Goal: Task Accomplishment & Management: Complete application form

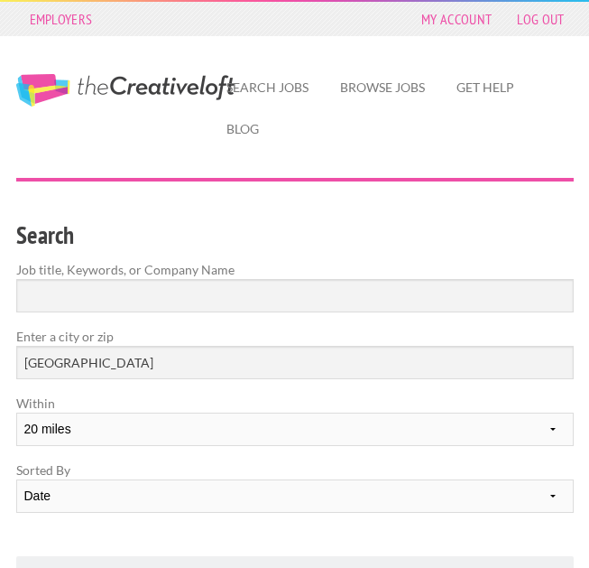
select select "20"
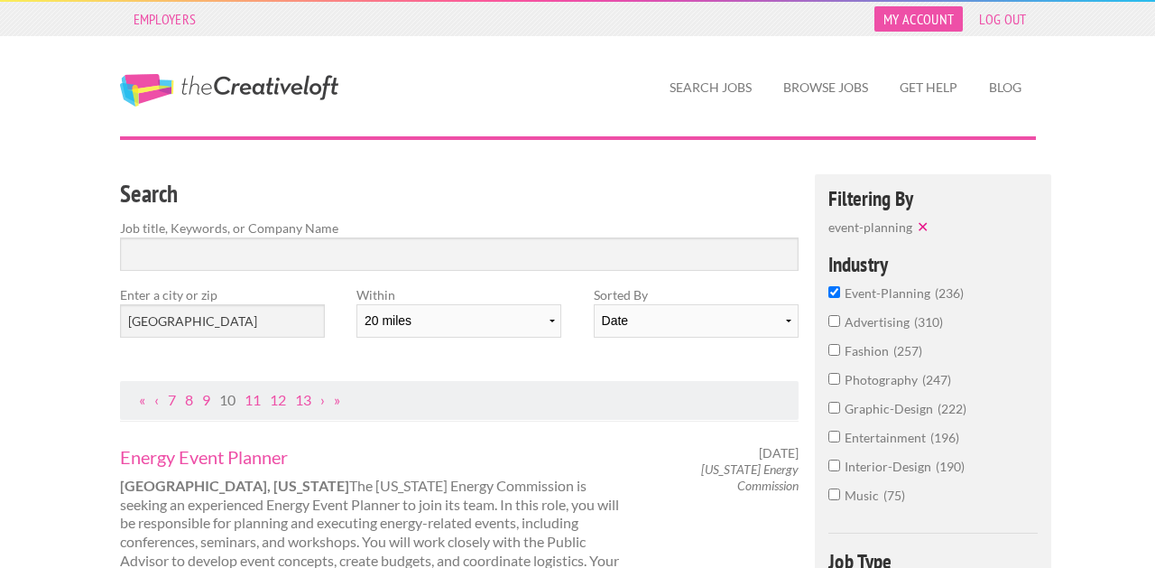
click at [588, 28] on link "My Account" at bounding box center [918, 18] width 88 height 25
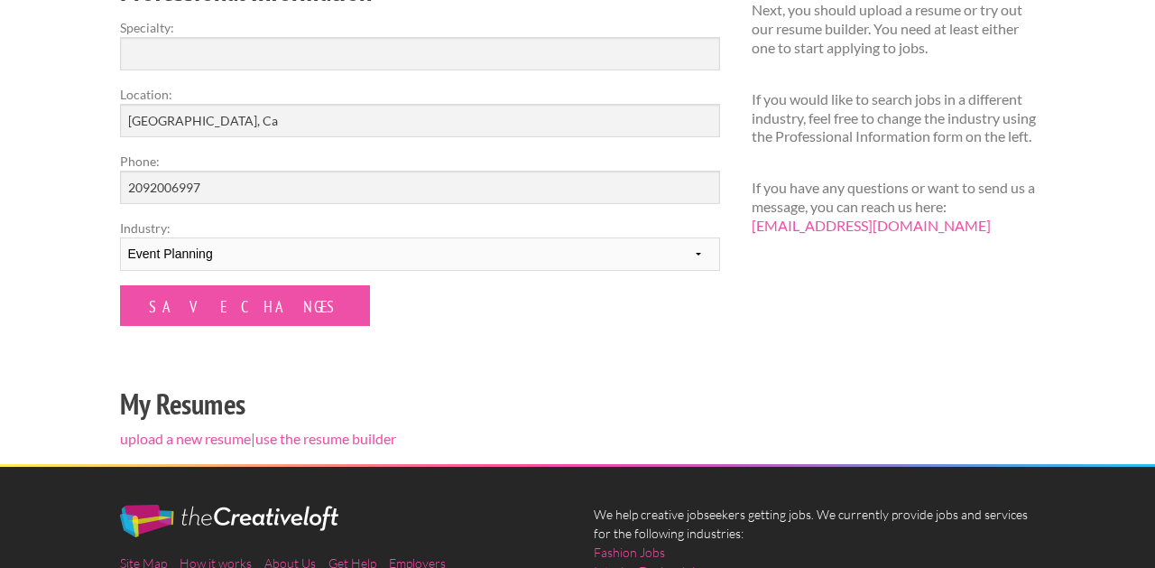
scroll to position [328, 0]
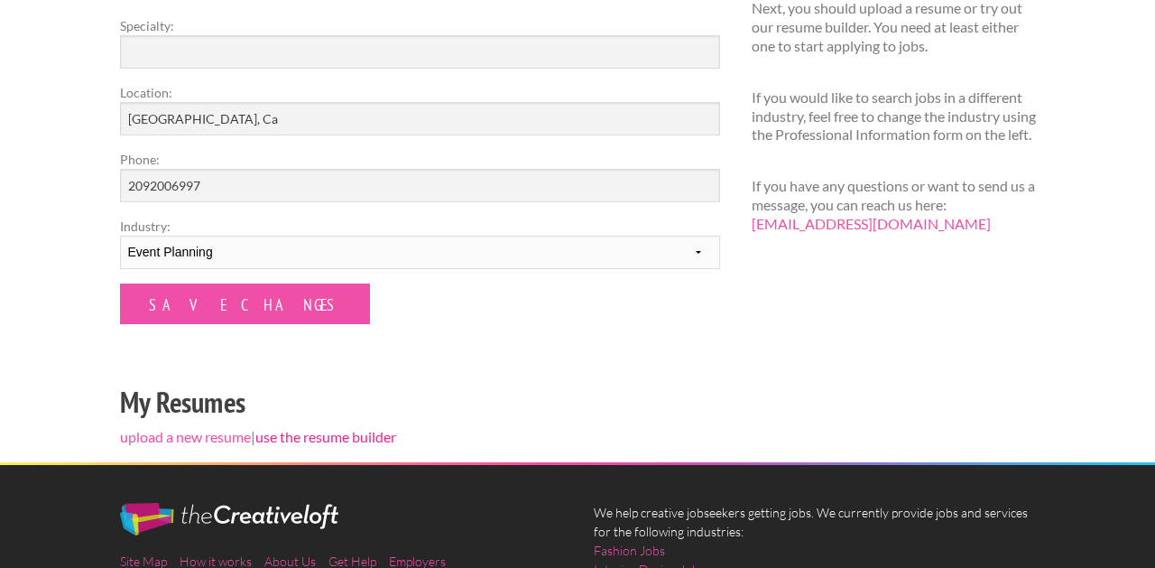
click at [298, 434] on link "use the resume builder" at bounding box center [325, 436] width 141 height 17
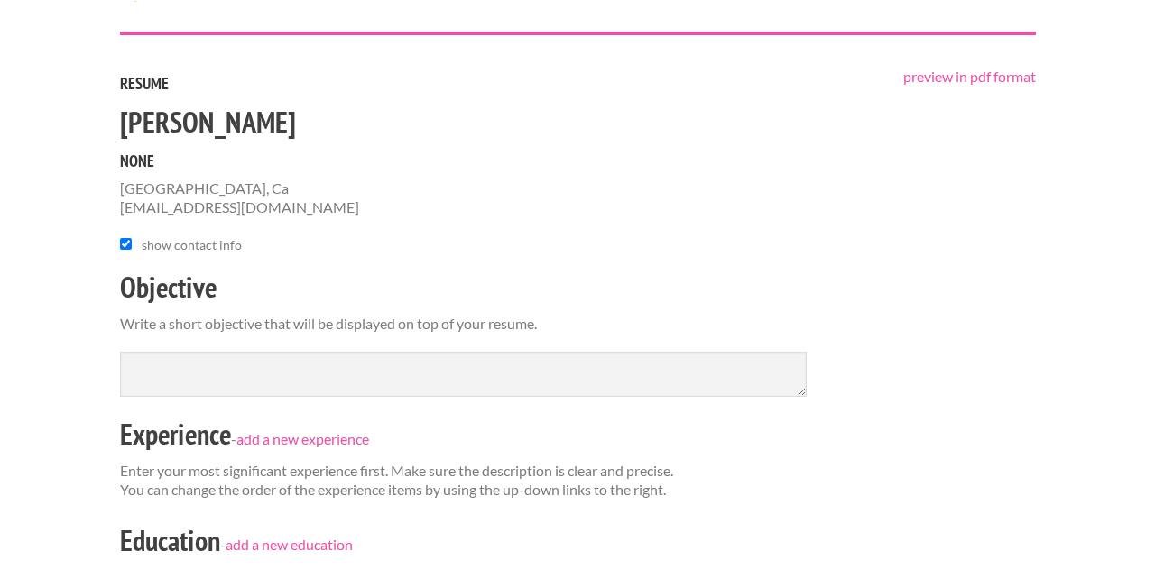
scroll to position [106, 0]
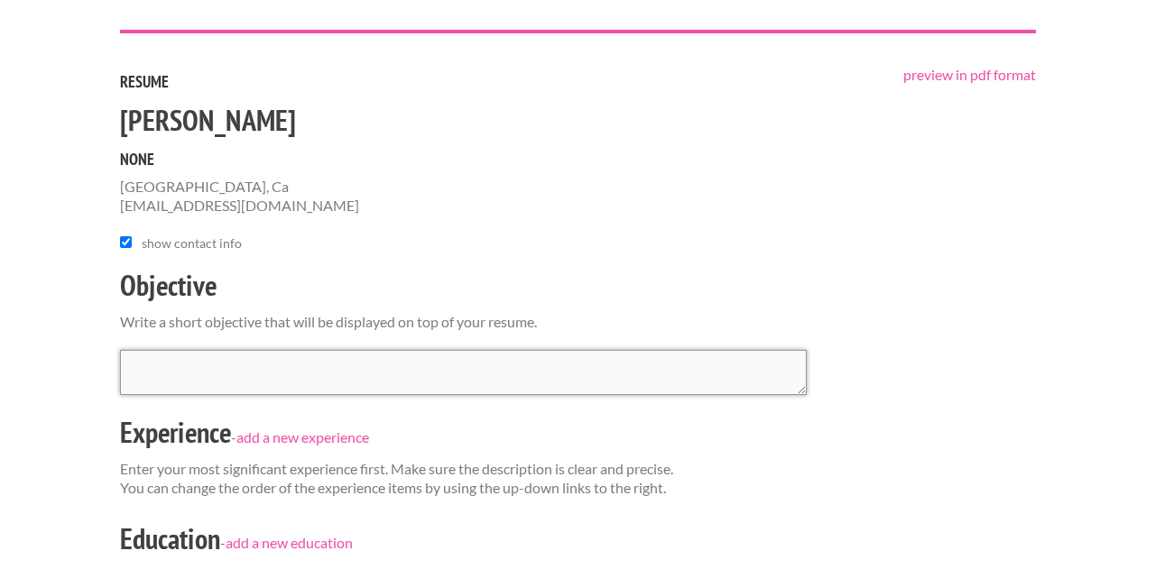
click at [199, 374] on textarea at bounding box center [463, 372] width 687 height 45
paste textarea "Organized and adaptable professional with 6+ years of hands-on experience in th…"
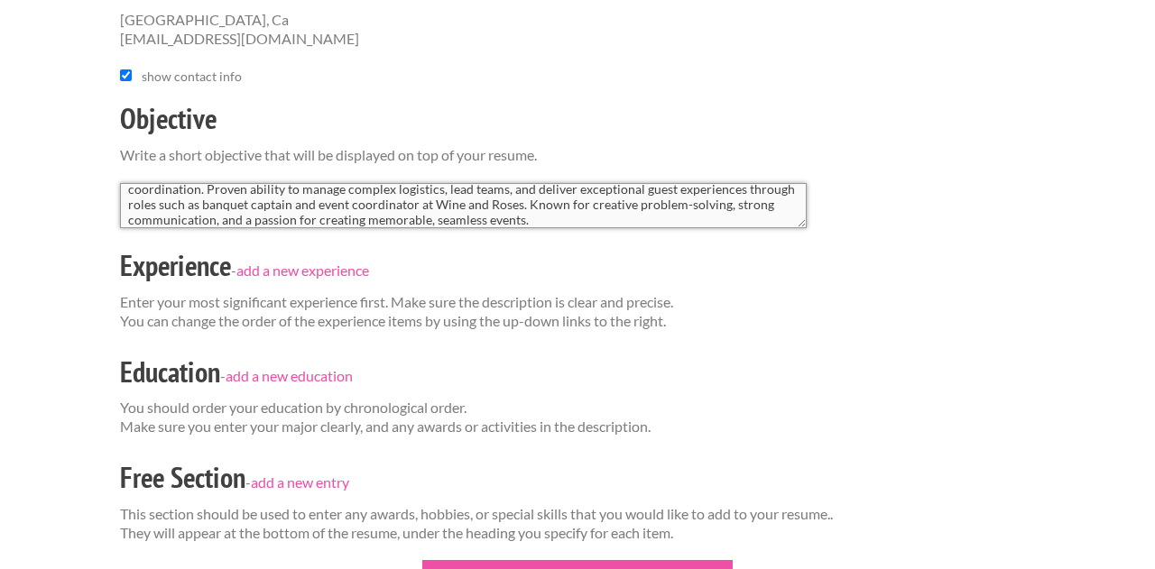
scroll to position [281, 0]
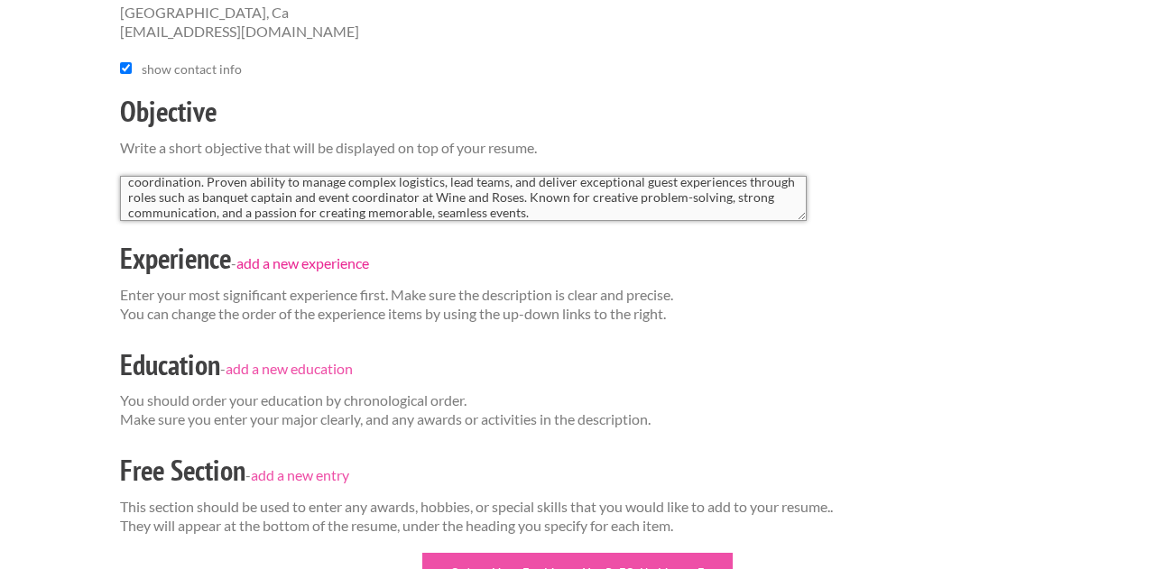
type textarea "Organized and adaptable professional with 6+ years of hands-on experience in th…"
click at [280, 258] on link "add a new experience" at bounding box center [302, 262] width 133 height 17
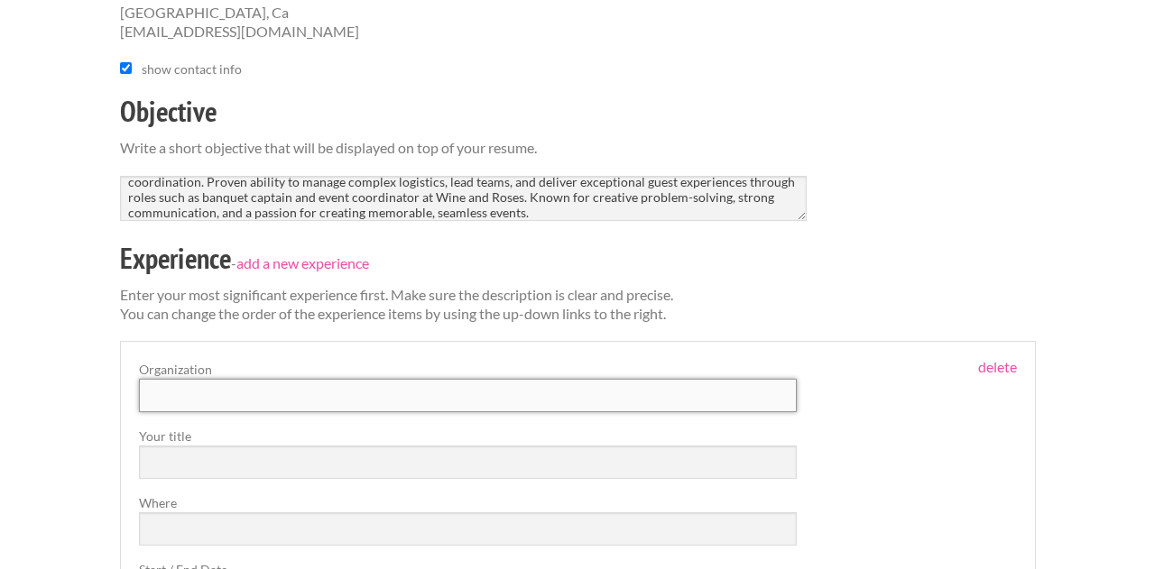
click at [249, 397] on input "text" at bounding box center [468, 395] width 659 height 33
type input "Wine and Roses, [GEOGRAPHIC_DATA]"
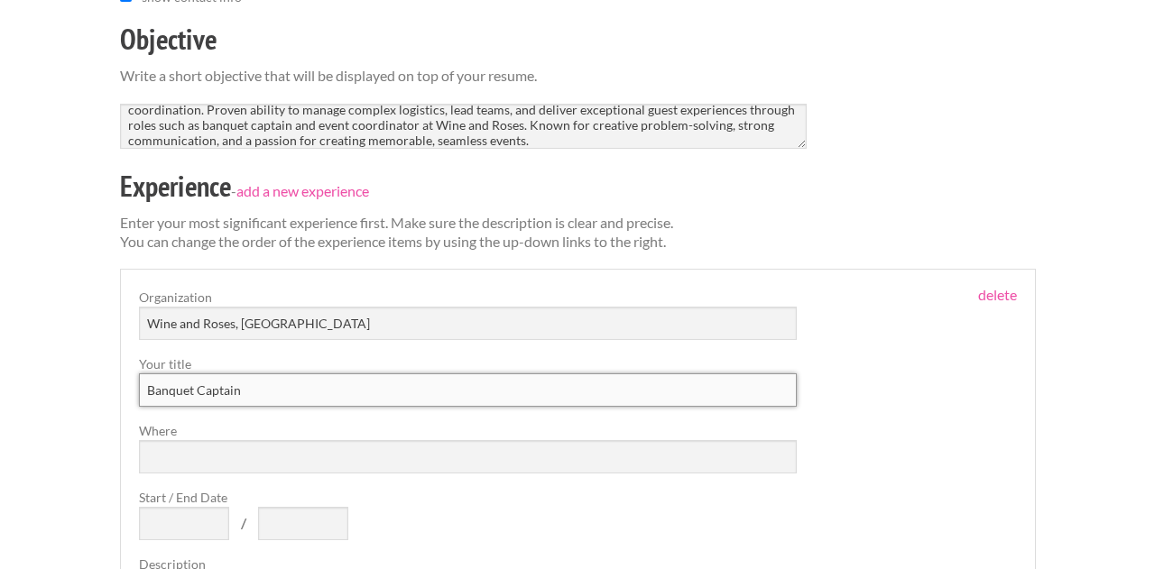
scroll to position [387, 0]
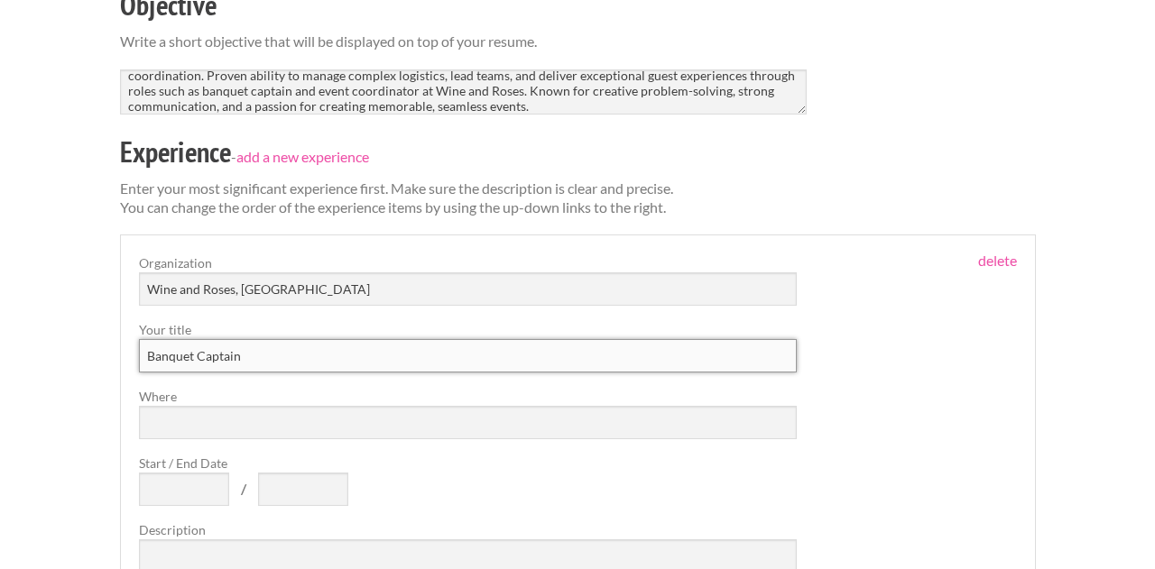
type input "Banquet Captain"
click at [224, 420] on input "Where" at bounding box center [468, 422] width 659 height 33
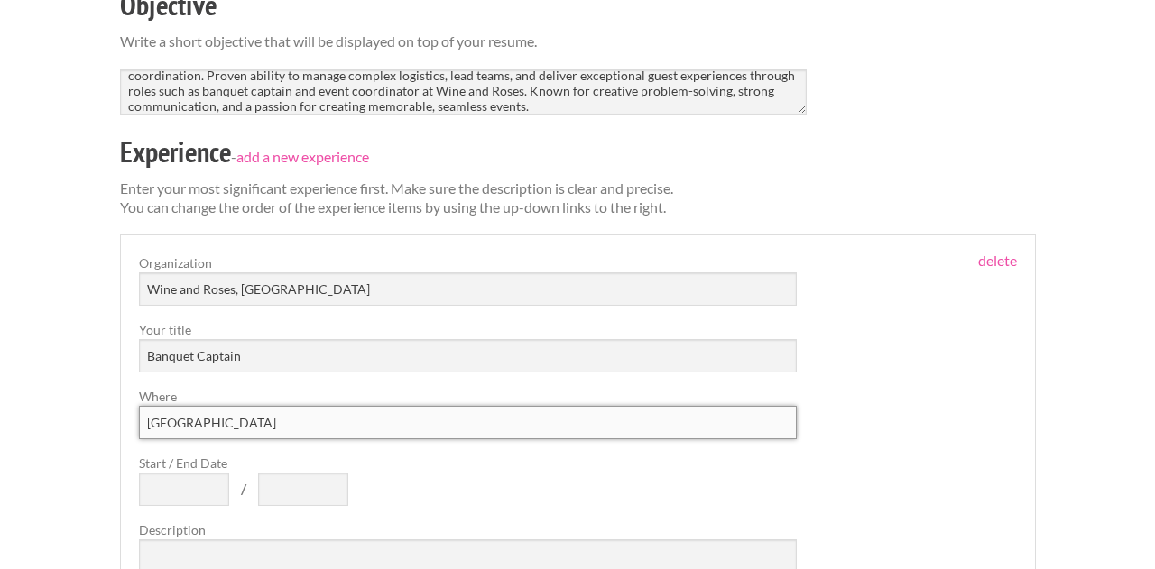
type input "[GEOGRAPHIC_DATA]"
click at [161, 489] on input "Start / End Date" at bounding box center [184, 489] width 90 height 33
type input "06/2014"
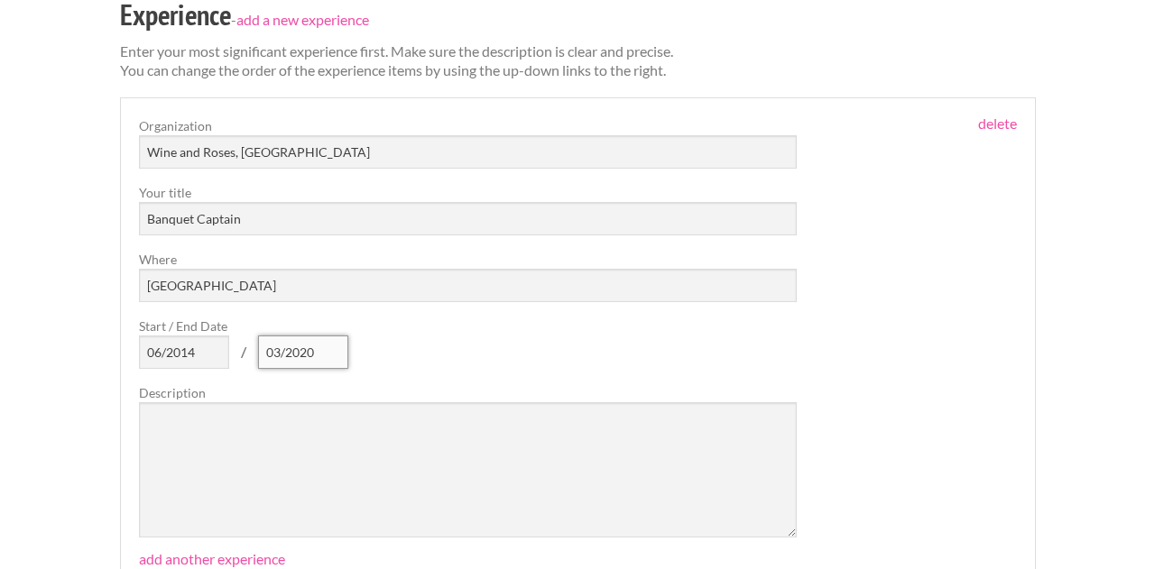
scroll to position [534, 0]
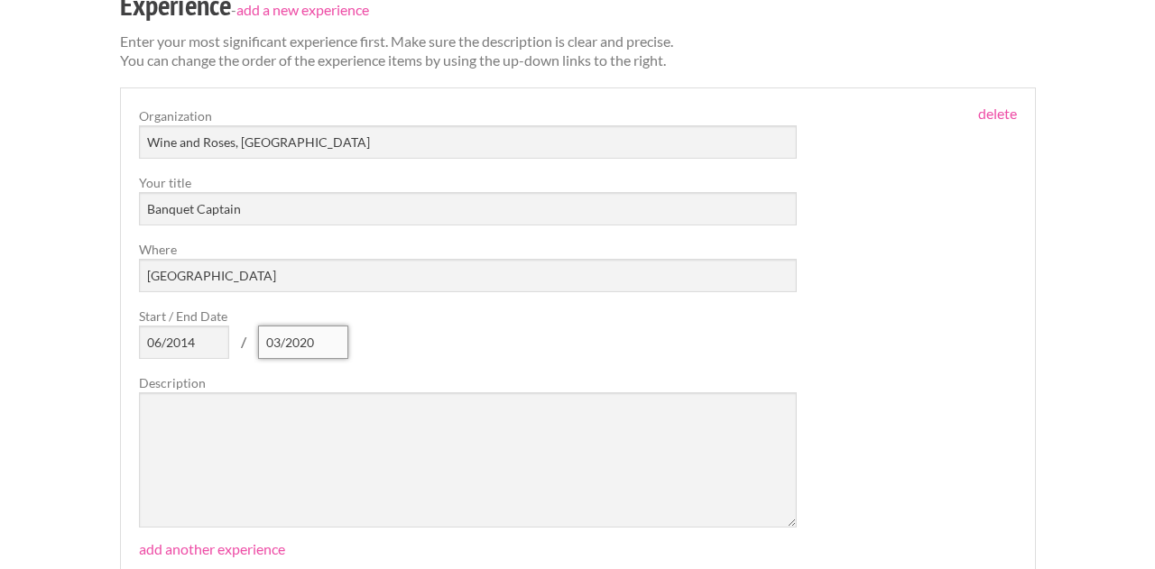
type input "03/2020"
click at [269, 412] on textarea at bounding box center [468, 460] width 659 height 135
paste textarea "Learned customer is the key and professionalism, management, billing and paying…"
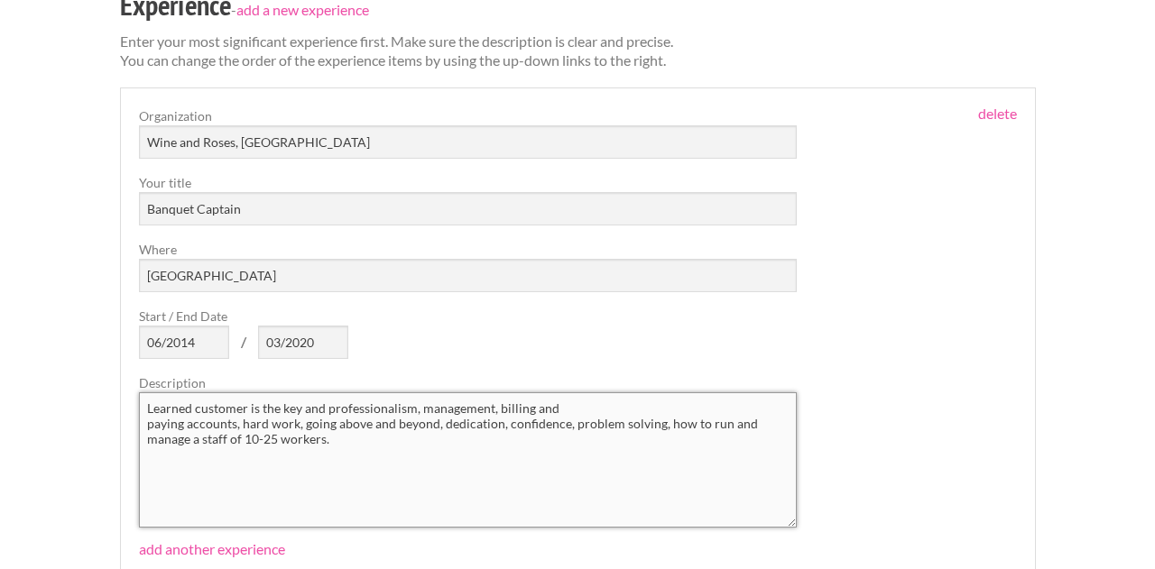
drag, startPoint x: 334, startPoint y: 444, endPoint x: 115, endPoint y: 367, distance: 232.3
click at [113, 366] on div "preview in pdf format Resume Kayla Schmidig None Lodi, Ca kayla_sophia@yahoo.co…" at bounding box center [577, 264] width 947 height 1248
paste textarea "Coordinated and executed large-scale events, including holiday brunches (Mother…"
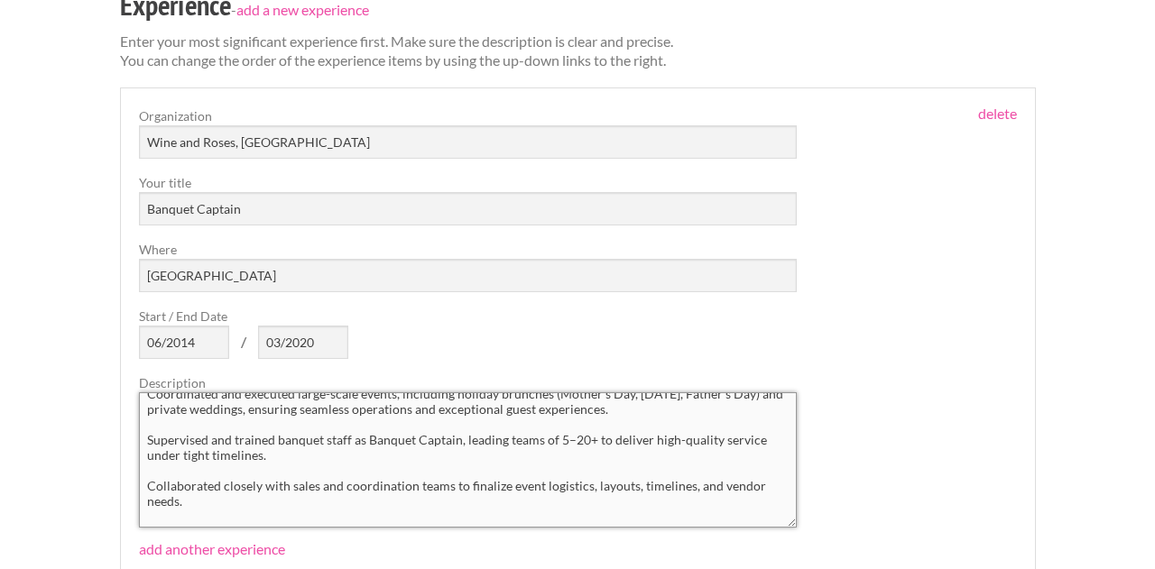
scroll to position [0, 0]
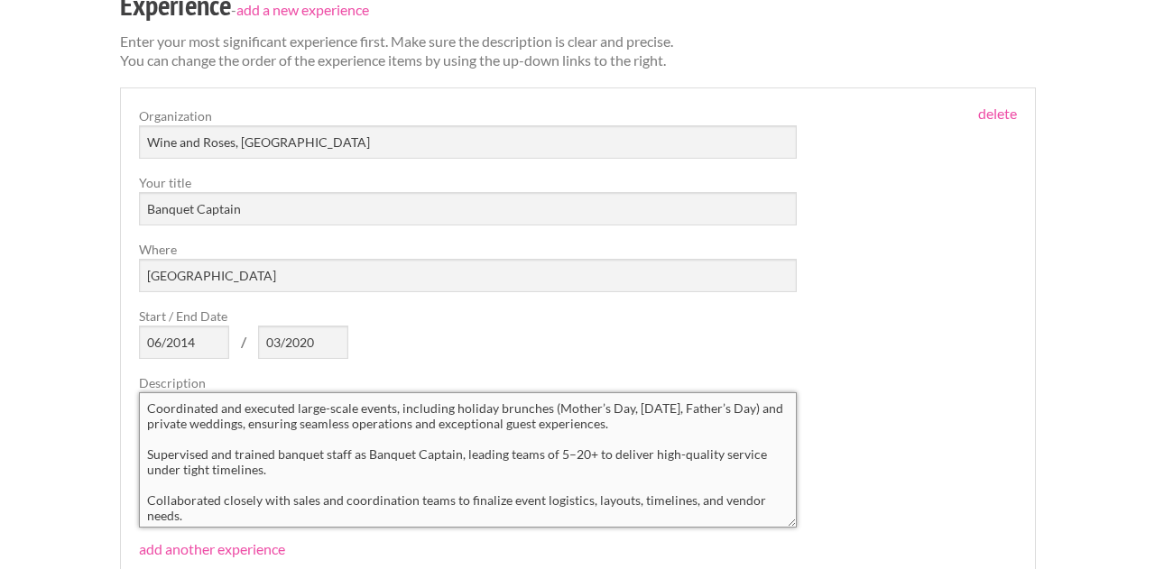
type textarea "Coordinated and executed large-scale events, including holiday brunches (Mother…"
click at [258, 213] on input "Banquet Captain" at bounding box center [468, 208] width 659 height 33
click at [199, 210] on input "Banquet Captain" at bounding box center [468, 208] width 659 height 33
type input "Banquet Server --> Banquet Captain"
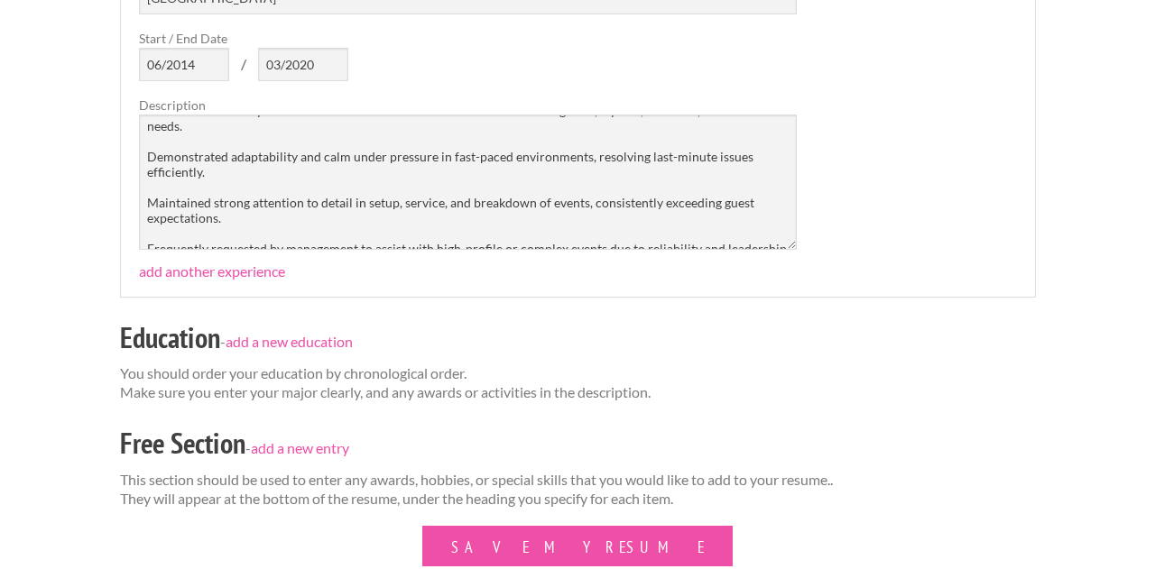
scroll to position [822, 0]
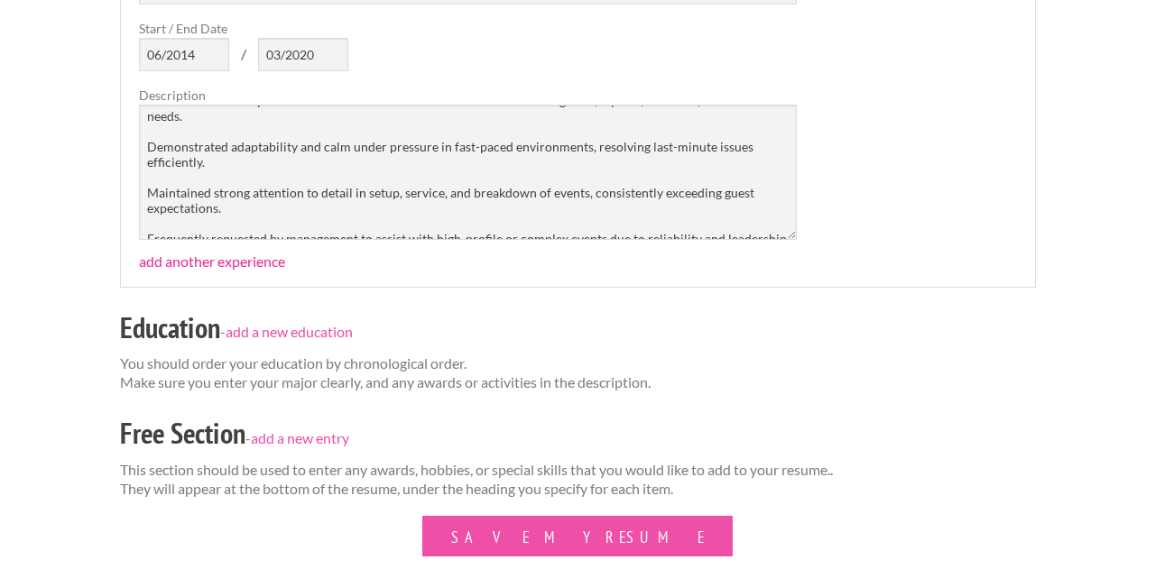
click at [217, 264] on link "add another experience" at bounding box center [212, 261] width 146 height 17
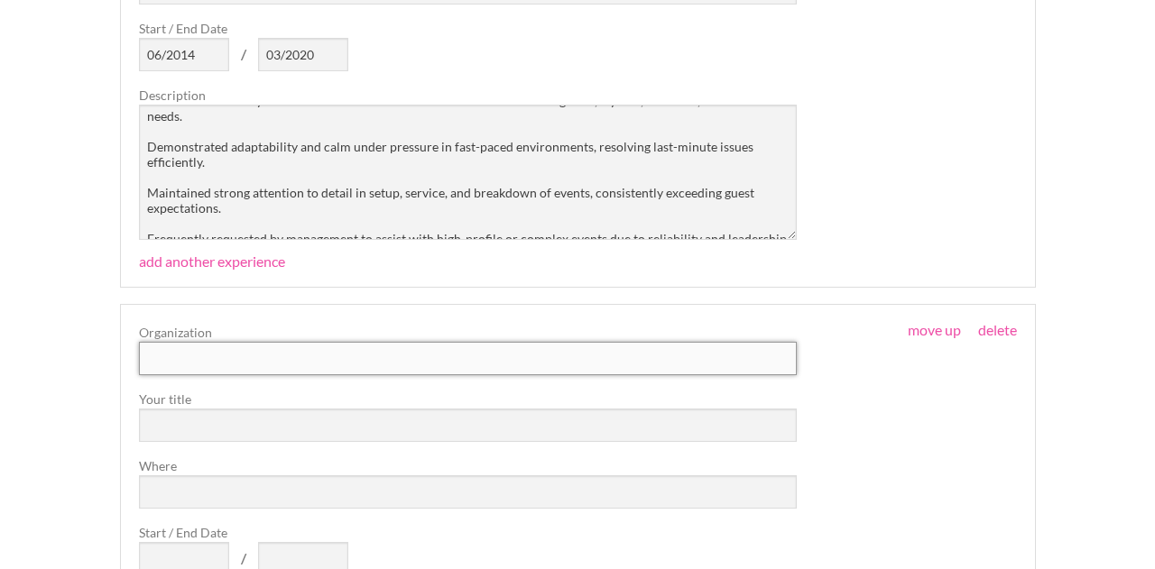
click at [227, 363] on input "text" at bounding box center [468, 358] width 659 height 33
type input "Teacher"
click at [177, 362] on input "Teacher" at bounding box center [468, 358] width 659 height 33
click at [189, 428] on input "text" at bounding box center [468, 425] width 659 height 33
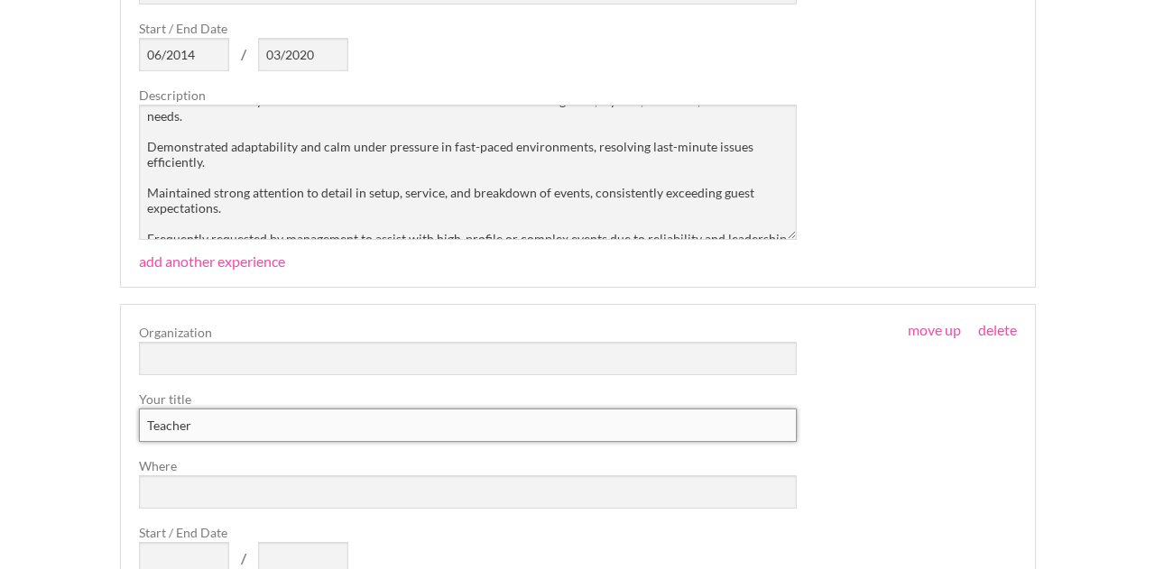
type input "Teacher"
click at [210, 492] on input "Where" at bounding box center [468, 492] width 659 height 33
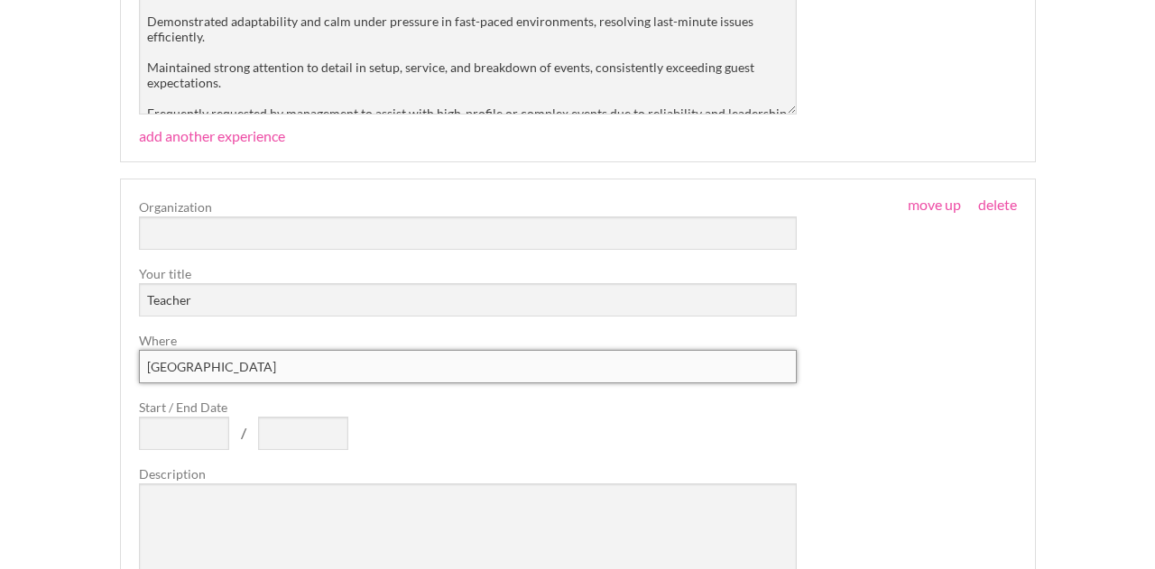
scroll to position [949, 0]
type input "[GEOGRAPHIC_DATA]"
click at [188, 433] on input "Start / End Date" at bounding box center [184, 431] width 90 height 33
type input "08/2018"
click at [291, 436] on input "text" at bounding box center [303, 431] width 90 height 33
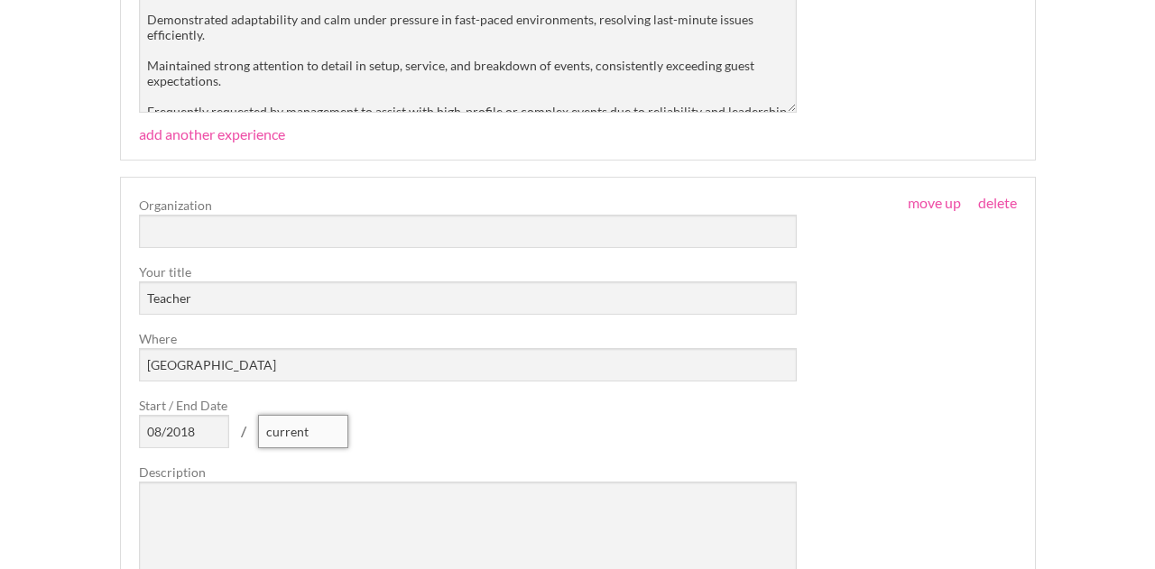
type input "current"
click at [301, 503] on textarea at bounding box center [468, 549] width 659 height 135
paste textarea "Developed and executed detailed lesson plans and classroom schedules, showcasin…"
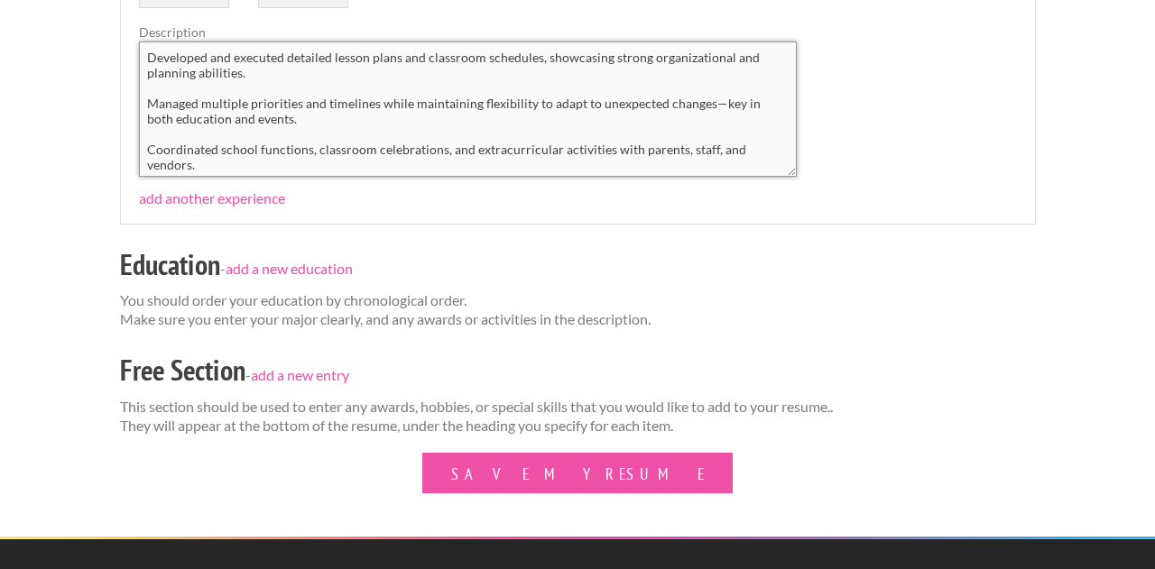
scroll to position [1395, 0]
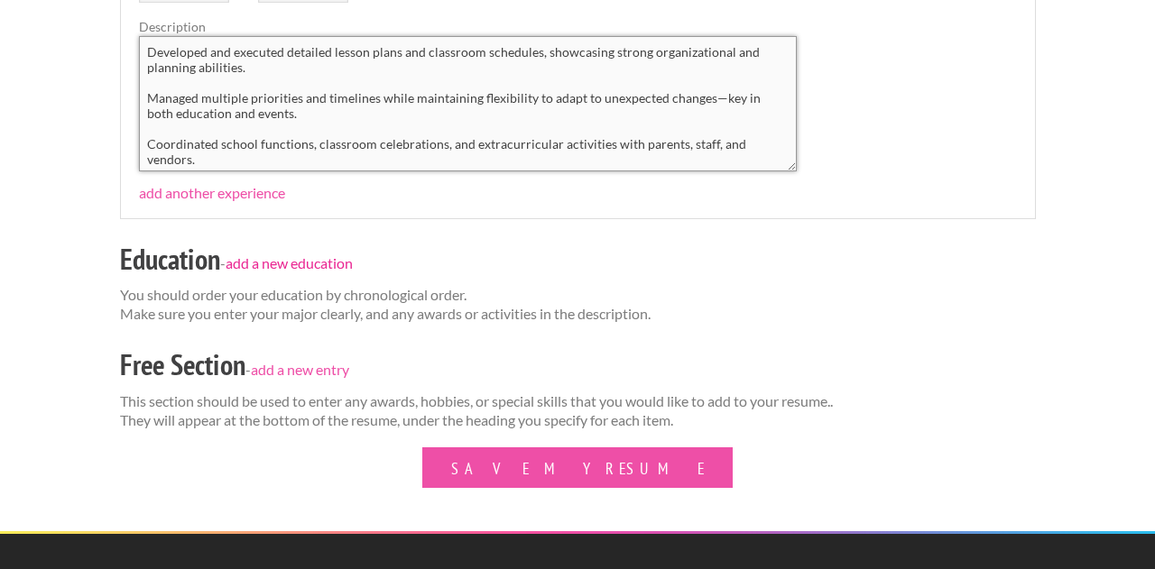
type textarea "Developed and executed detailed lesson plans and classroom schedules, showcasin…"
click at [298, 264] on link "add a new education" at bounding box center [289, 263] width 127 height 17
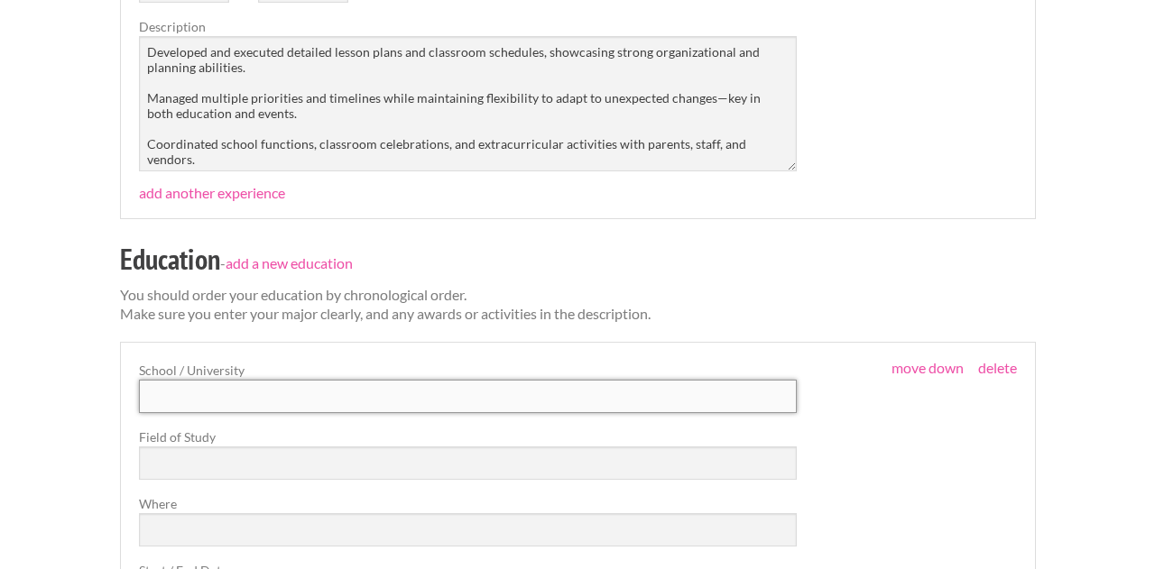
click at [219, 400] on input "text" at bounding box center [468, 396] width 659 height 33
type input "[US_STATE][GEOGRAPHIC_DATA], [GEOGRAPHIC_DATA]"
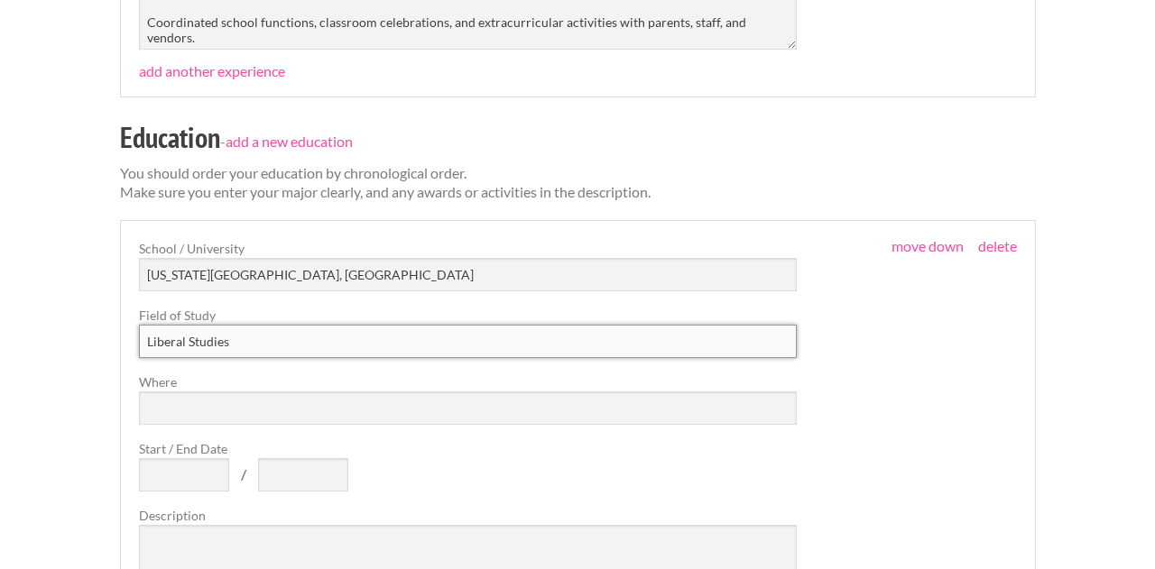
scroll to position [1539, 0]
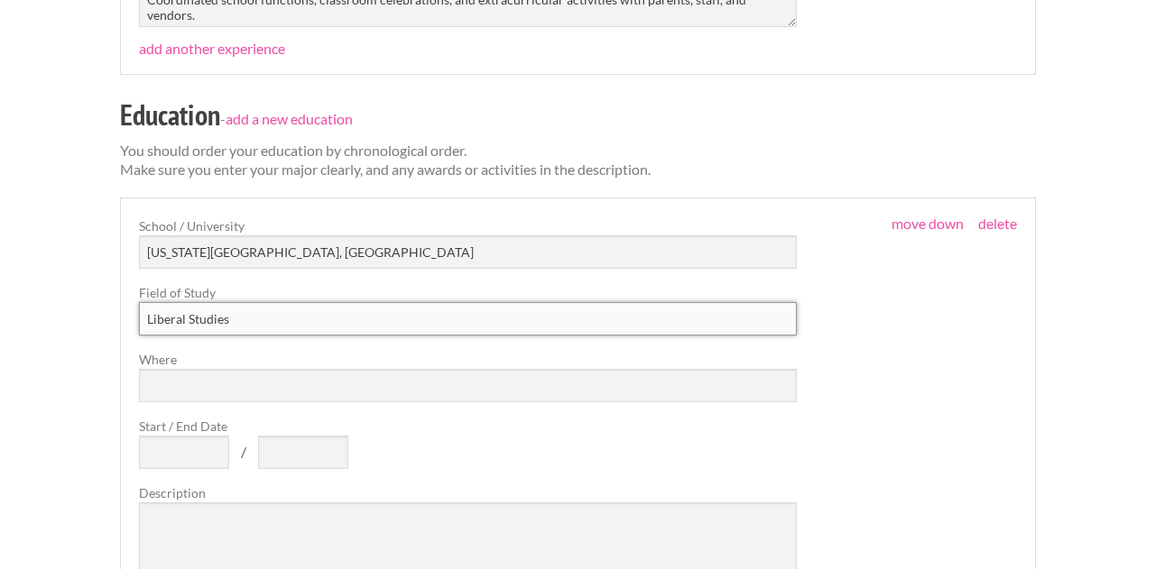
type input "Liberal Studies"
click at [222, 387] on input "Where" at bounding box center [468, 385] width 659 height 33
type input "[GEOGRAPHIC_DATA]"
click at [199, 443] on input "Start / End Date" at bounding box center [184, 452] width 90 height 33
type input "01/2018"
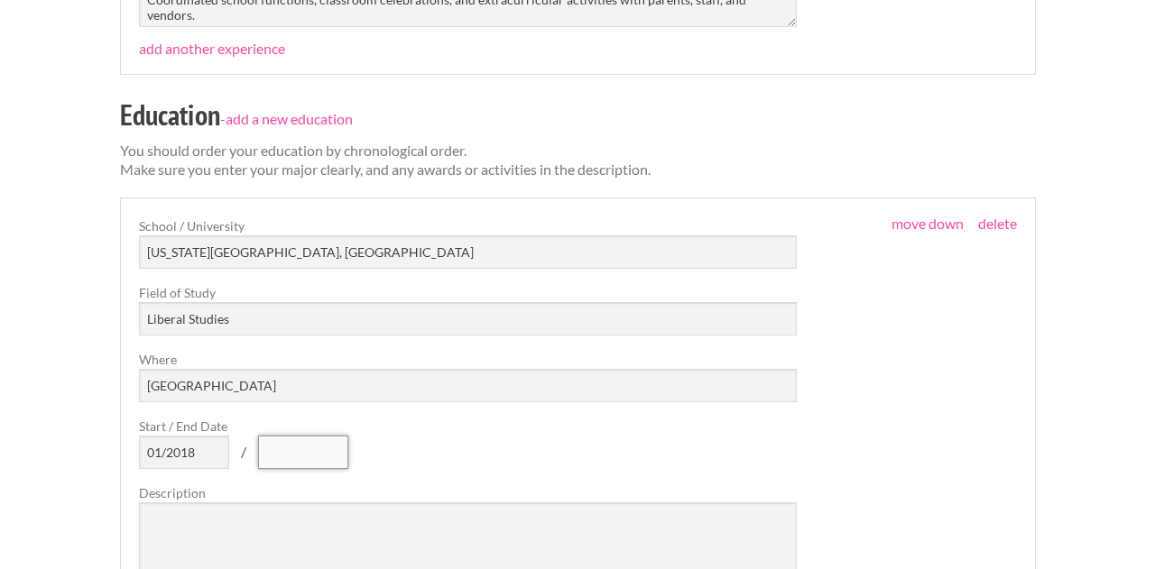
click at [278, 462] on input "text" at bounding box center [303, 452] width 90 height 33
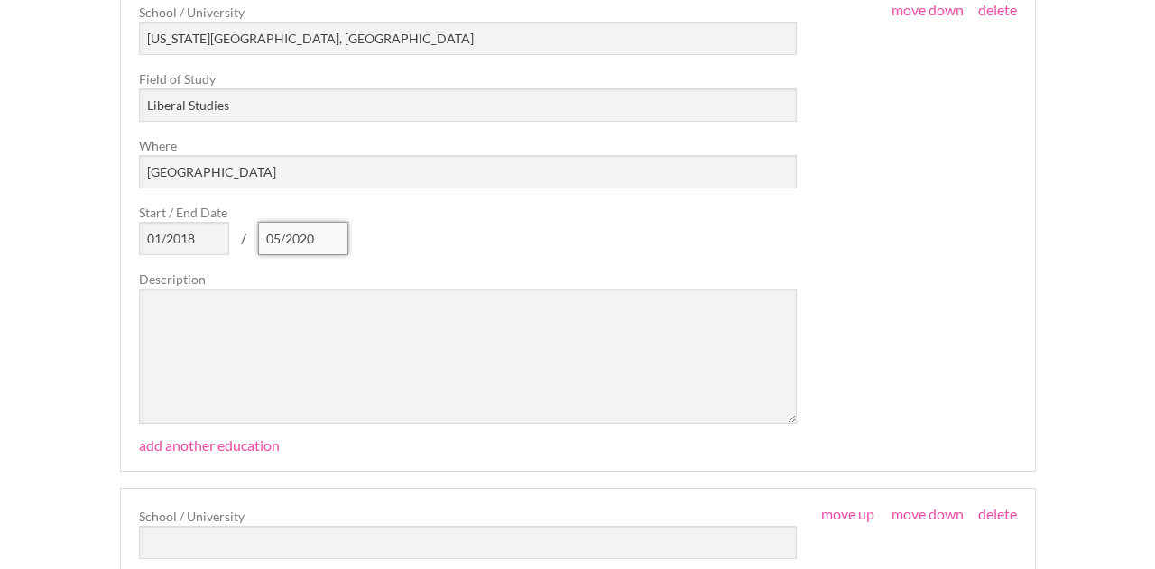
scroll to position [1754, 0]
type input "05/2020"
click at [223, 325] on textarea at bounding box center [468, 355] width 659 height 135
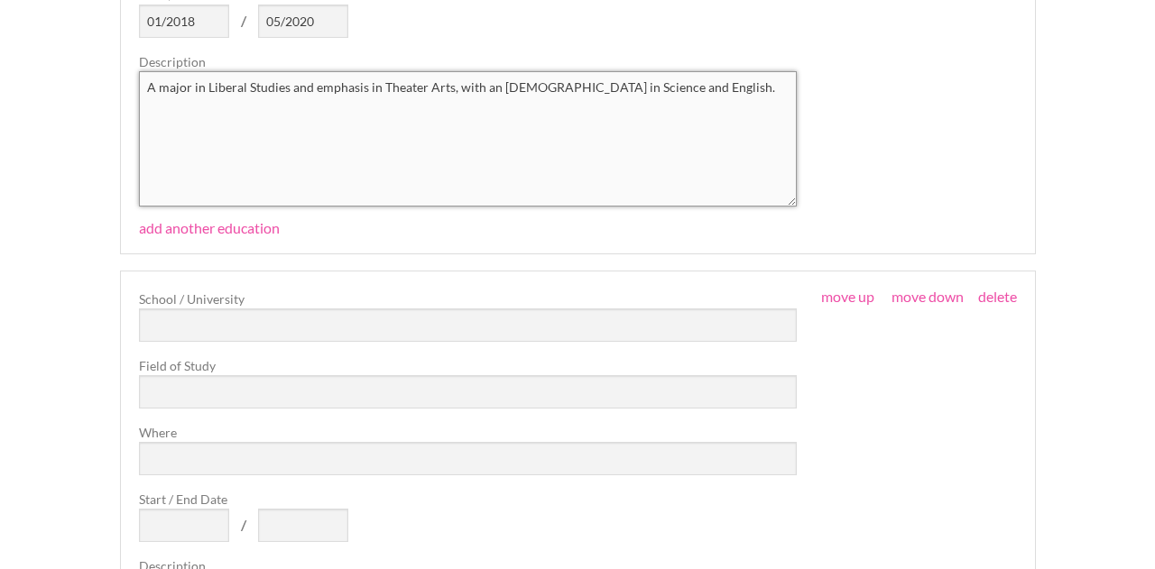
scroll to position [1976, 0]
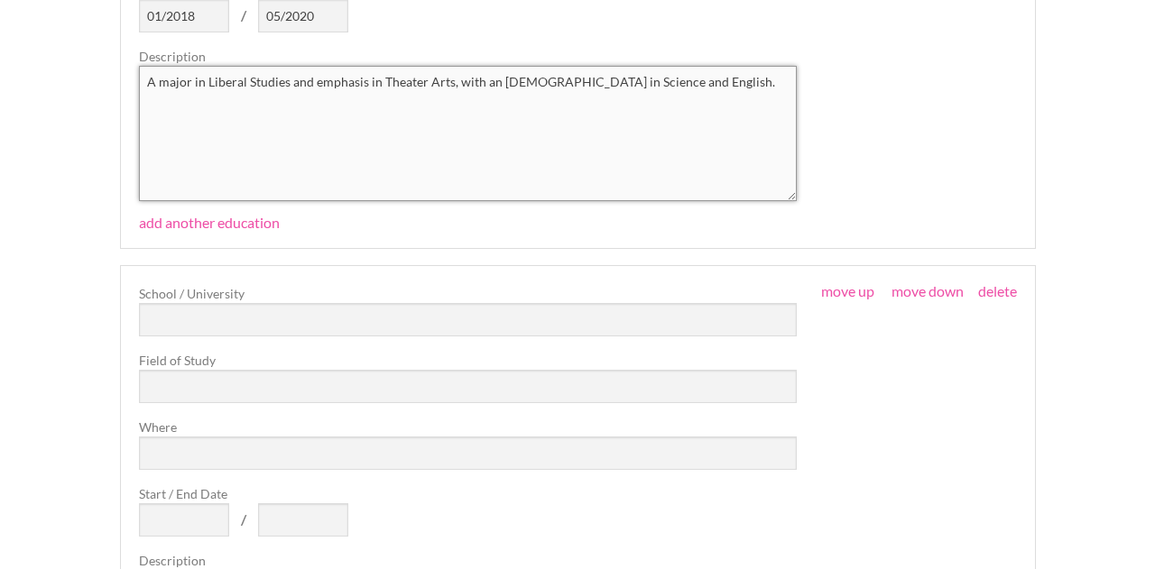
type textarea "A major in Liberal Studies and emphasis in Theater Arts, with an [DEMOGRAPHIC_D…"
click at [232, 315] on input "text" at bounding box center [468, 319] width 659 height 33
type input "Teacher's College of [GEOGRAPHIC_DATA][PERSON_NAME]"
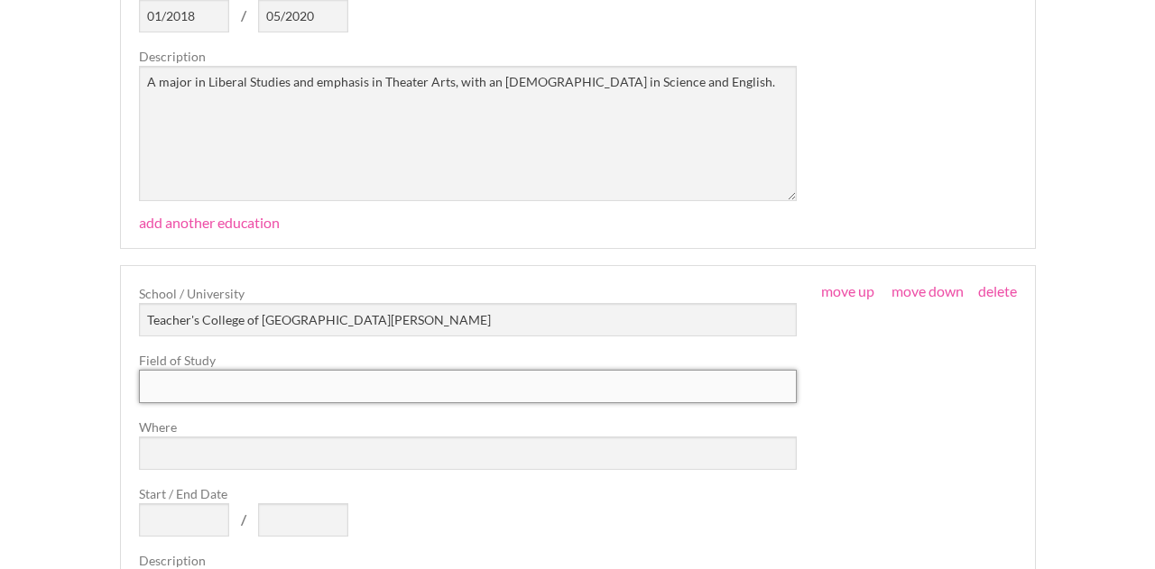
click at [230, 381] on input "text" at bounding box center [468, 386] width 659 height 33
type input "Teaching Credential"
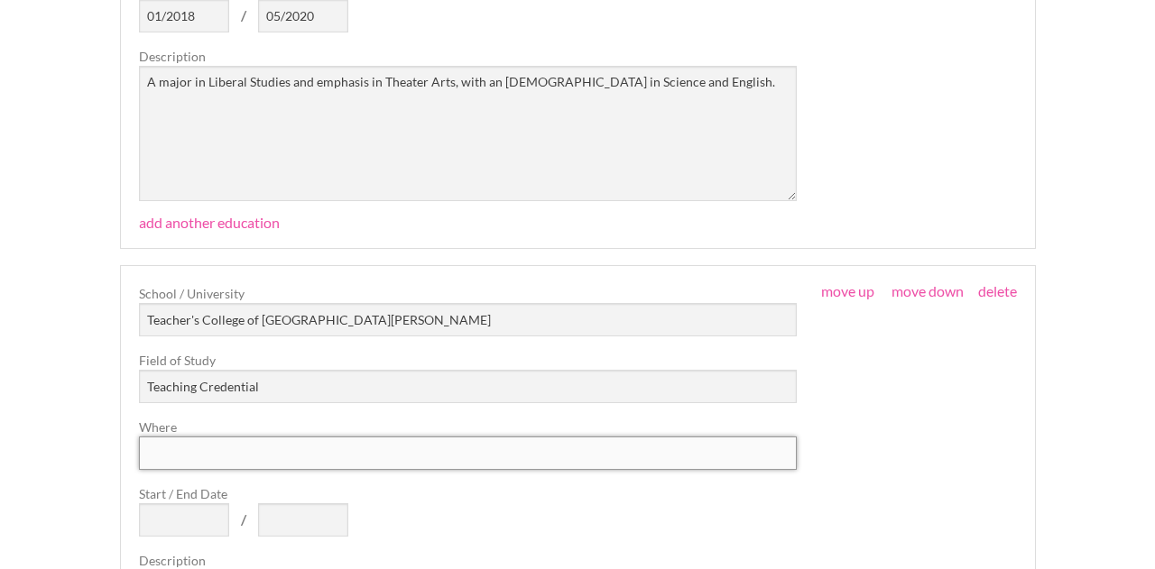
click at [225, 446] on input "Where" at bounding box center [468, 453] width 659 height 33
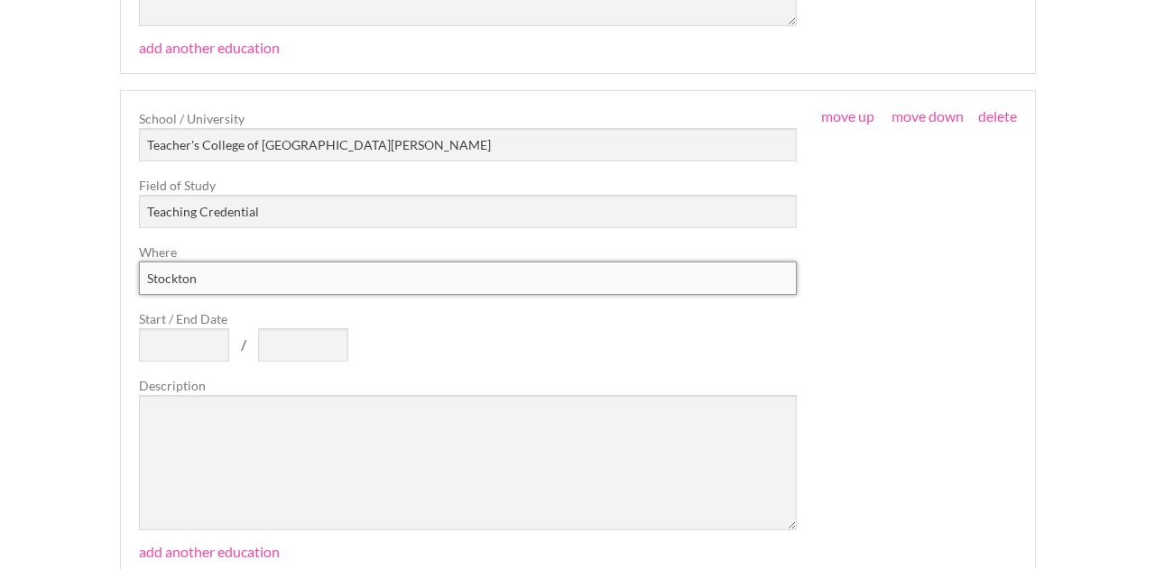
scroll to position [2156, 0]
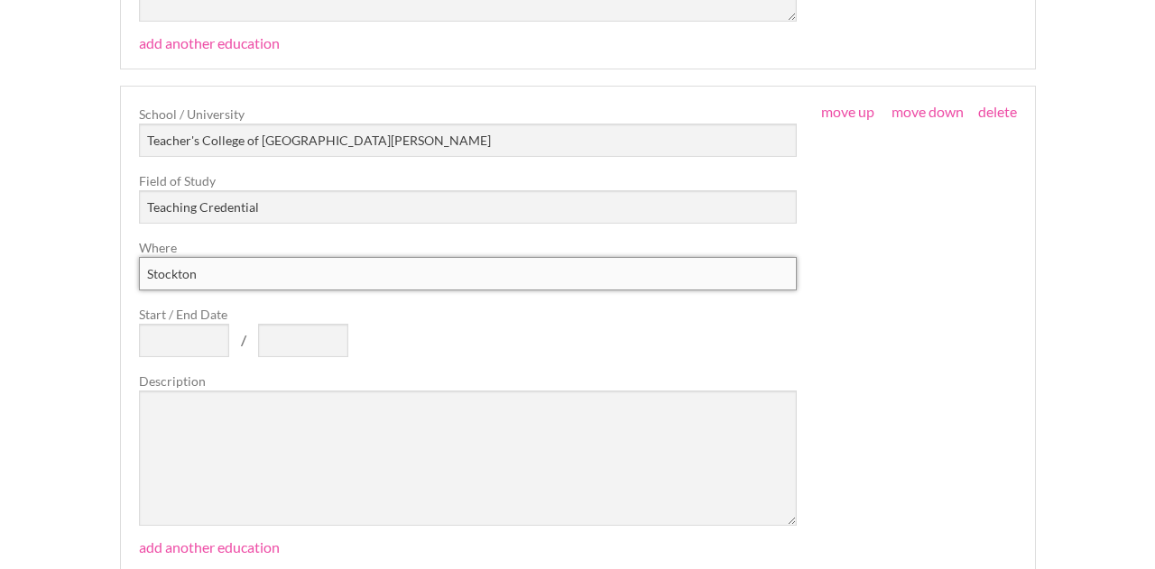
type input "Stockton"
click at [189, 344] on input "Start / End Date" at bounding box center [184, 340] width 90 height 33
type input "2021"
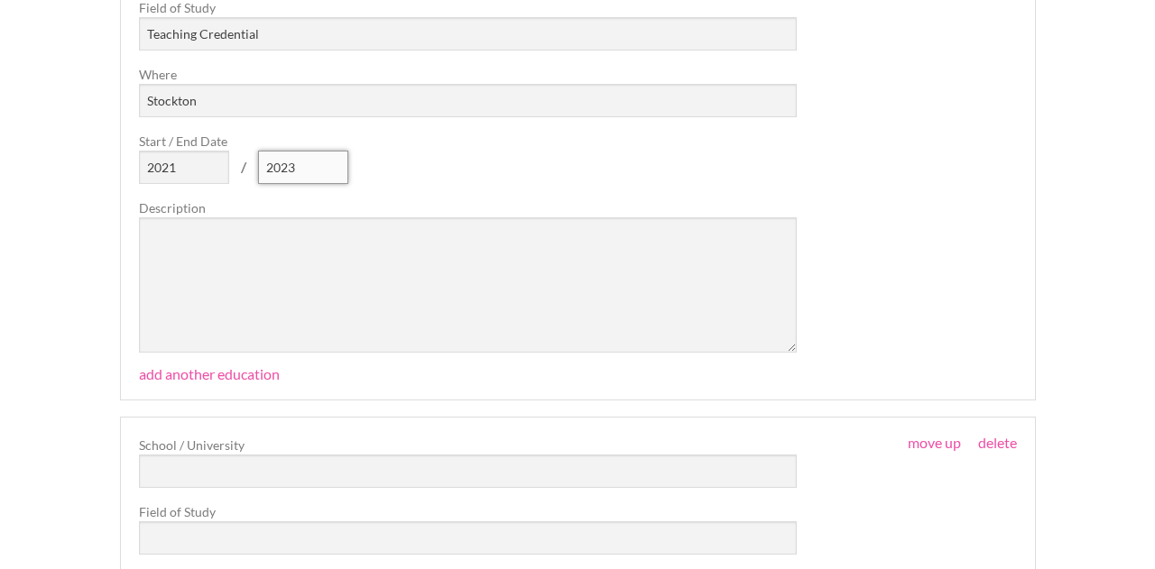
scroll to position [2356, 0]
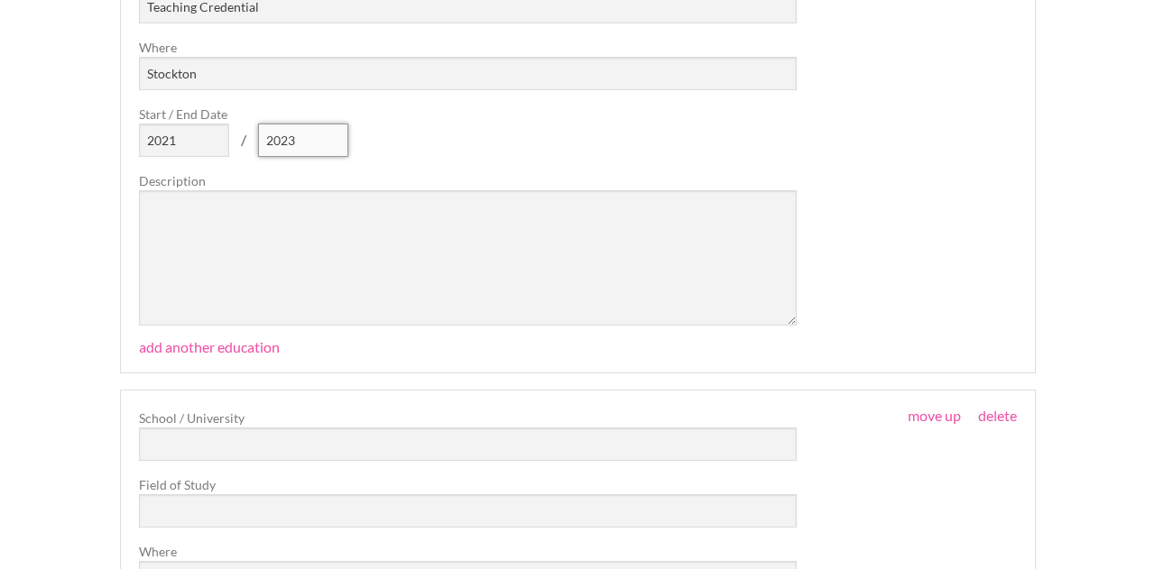
type input "2023"
click at [179, 217] on textarea at bounding box center [468, 257] width 659 height 135
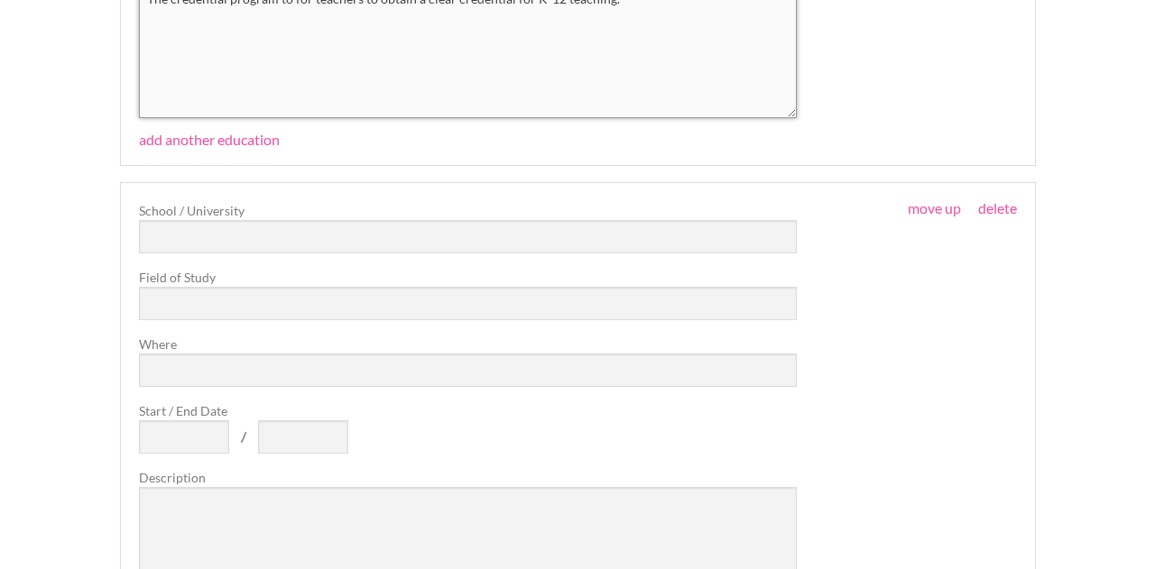
scroll to position [2576, 0]
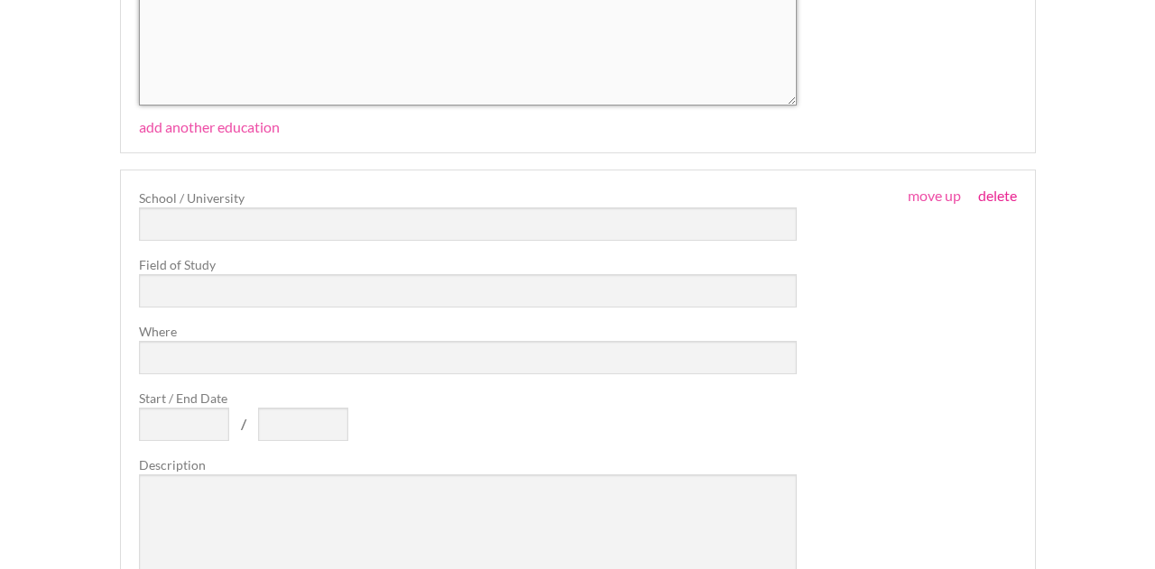
type textarea "The credential program to for teachers to obtain a clear credential for K-12 te…"
click at [1004, 198] on link "delete" at bounding box center [997, 195] width 39 height 17
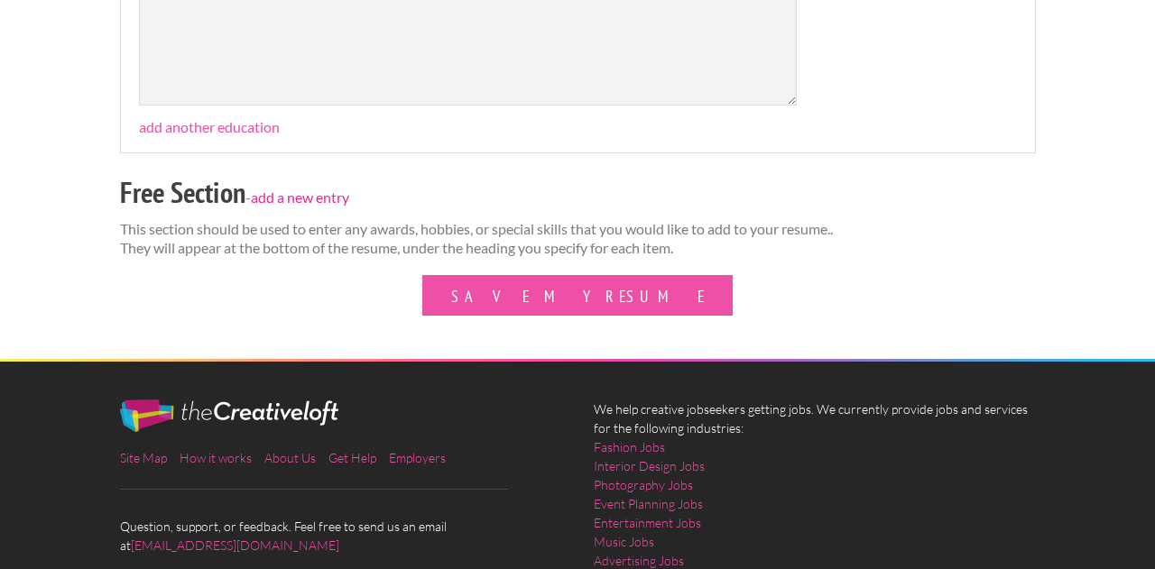
click at [305, 194] on link "add a new entry" at bounding box center [300, 197] width 98 height 17
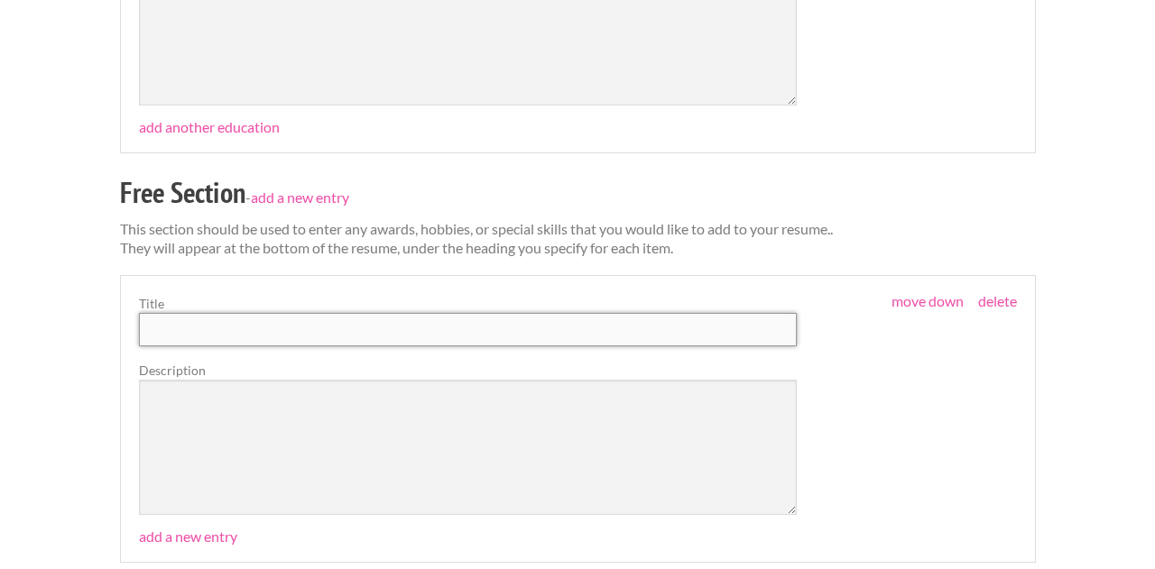
click at [285, 341] on input "text" at bounding box center [468, 329] width 659 height 33
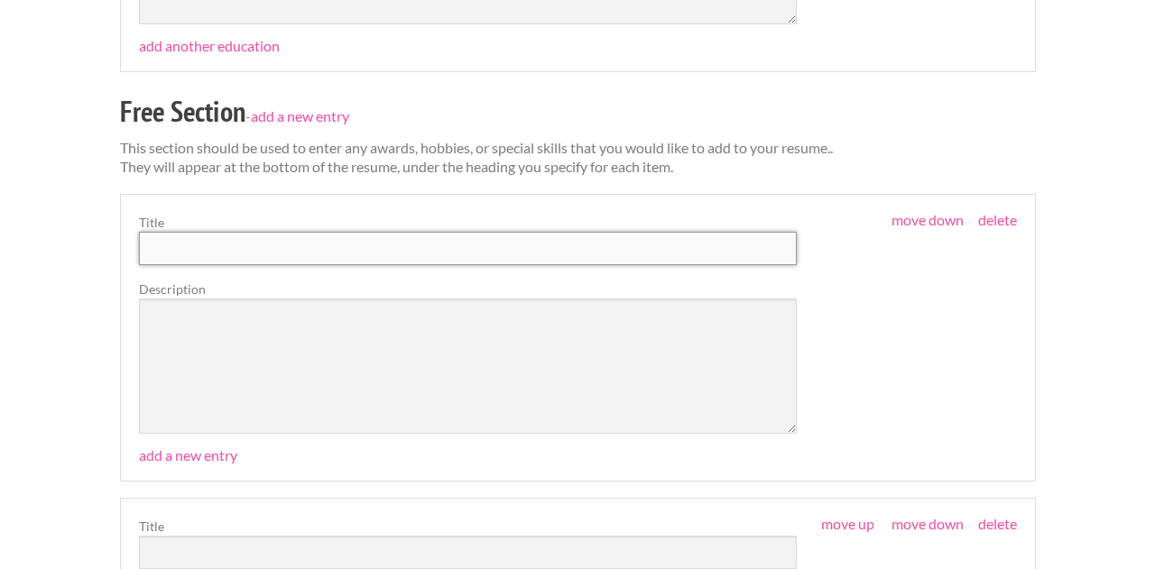
scroll to position [2657, 0]
click at [211, 248] on input "Pageant Contestant" at bounding box center [468, 249] width 659 height 33
click at [230, 325] on textarea at bounding box center [468, 367] width 659 height 135
click at [269, 243] on input "Pageant Ambassader" at bounding box center [468, 249] width 659 height 33
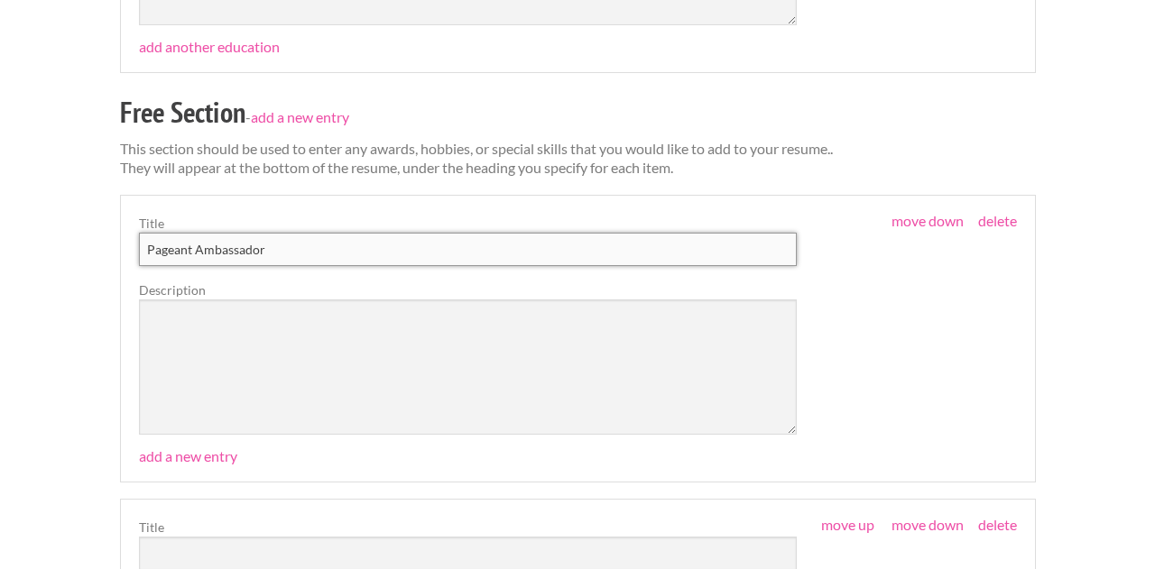
type input "Pageant Ambassador"
click at [276, 324] on textarea at bounding box center [468, 367] width 659 height 135
paste textarea "Represented [city/state/organization] as a public figure and ambassador, engagi…"
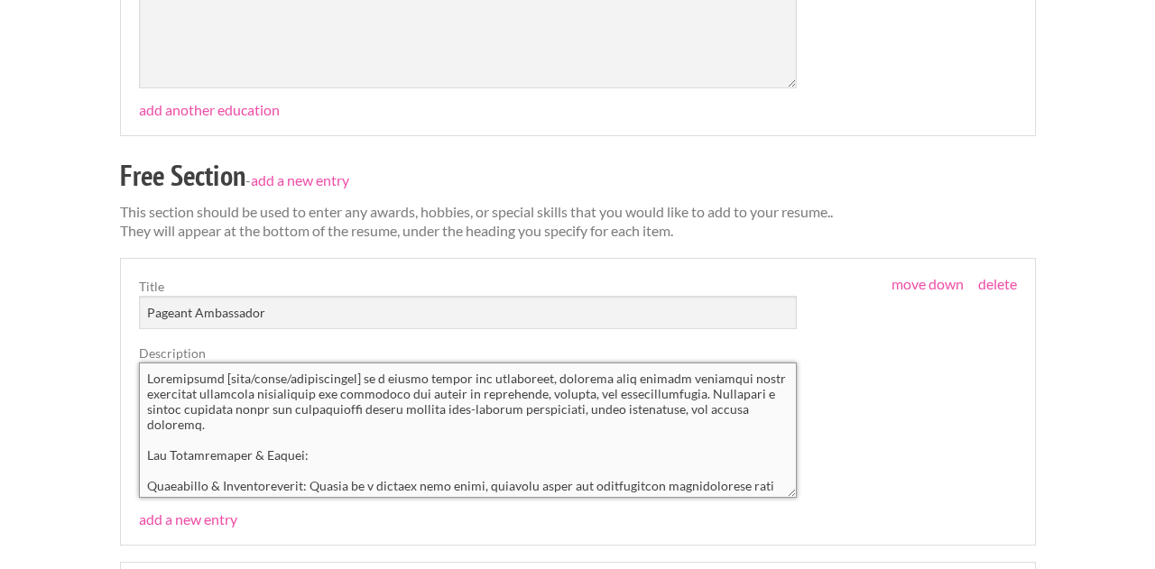
scroll to position [2574, 0]
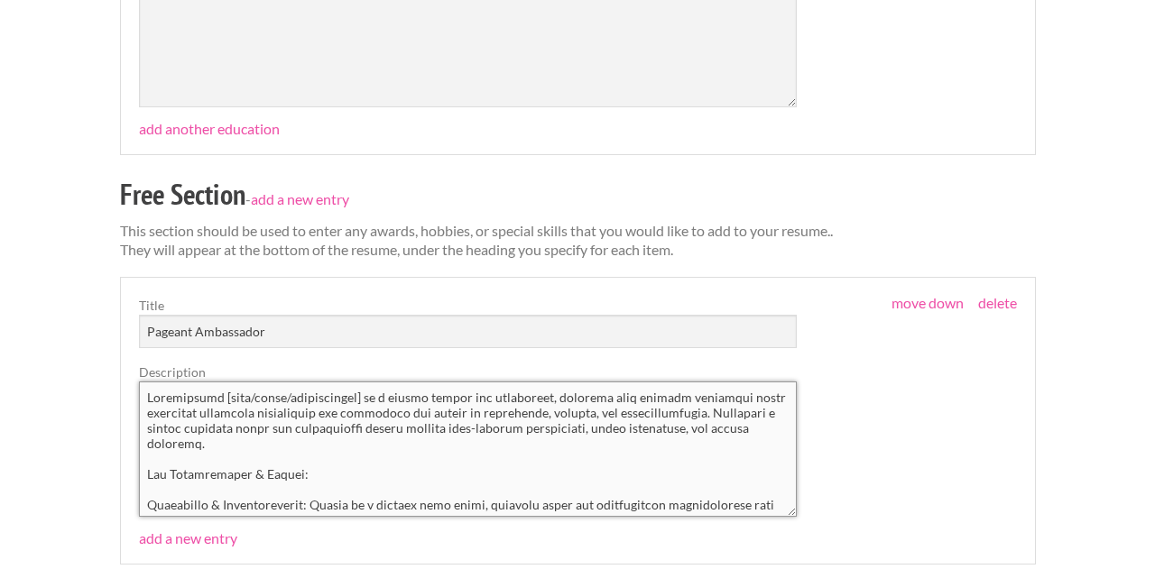
drag, startPoint x: 351, startPoint y: 395, endPoint x: 222, endPoint y: 394, distance: 129.0
click at [222, 394] on textarea at bounding box center [468, 449] width 659 height 135
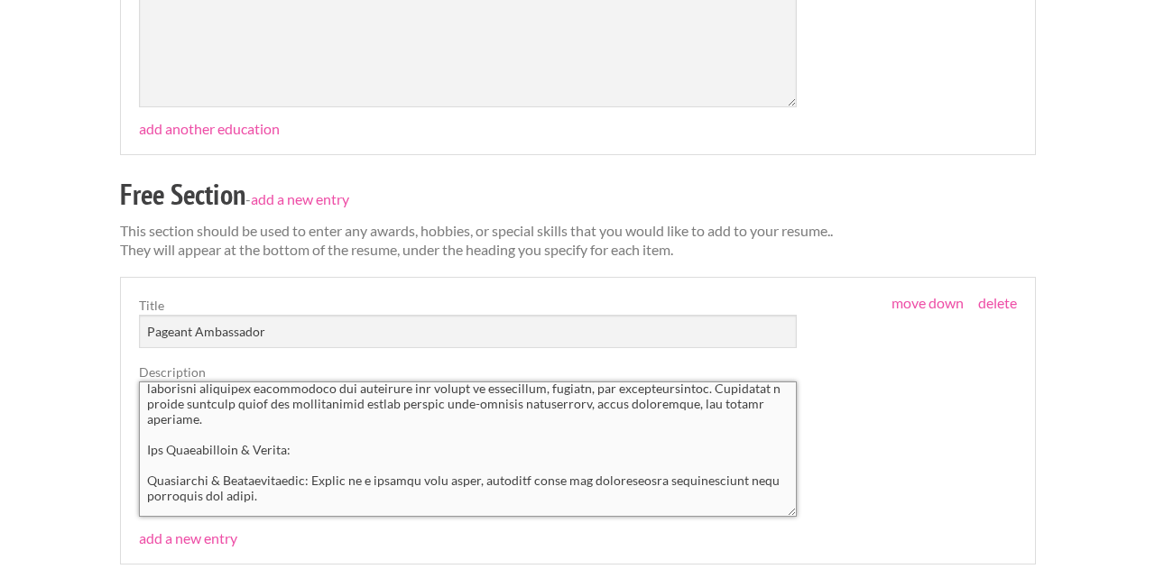
scroll to position [0, 0]
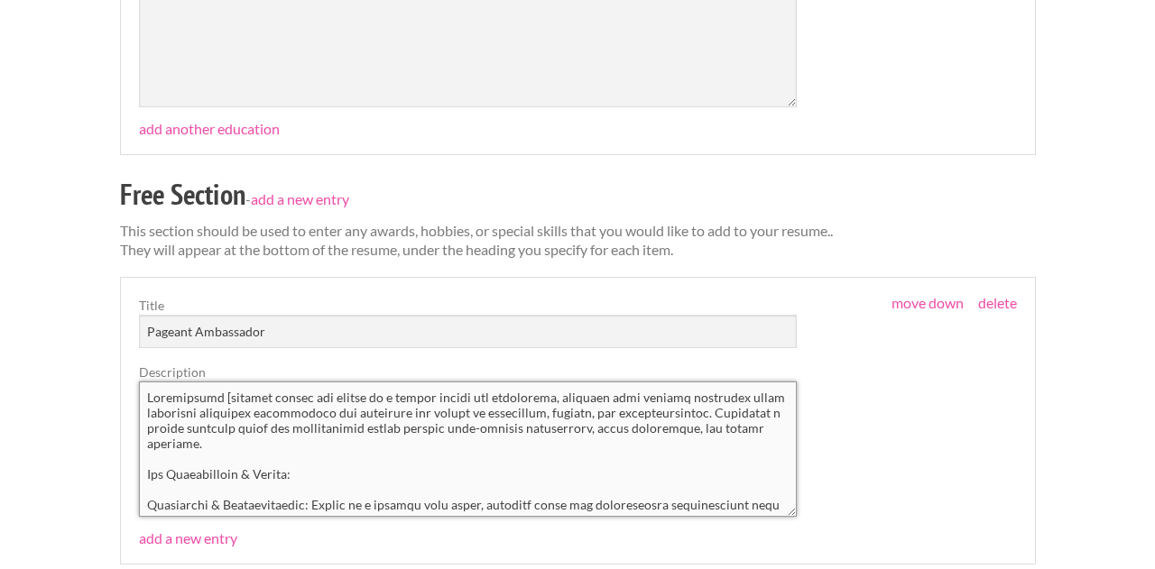
click at [224, 397] on textarea at bounding box center [468, 449] width 659 height 135
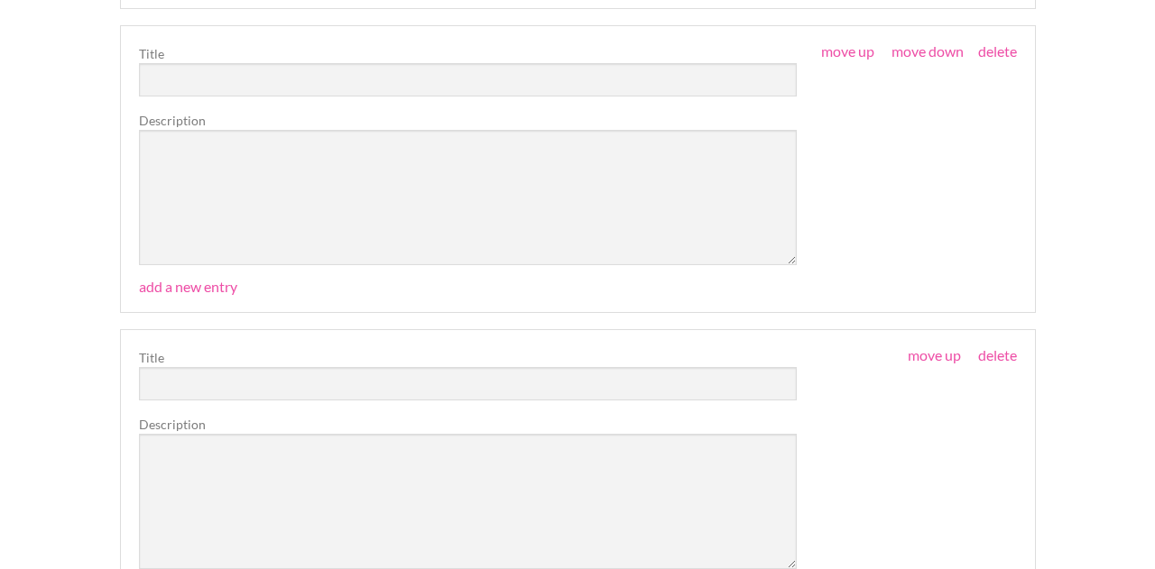
scroll to position [3879, 0]
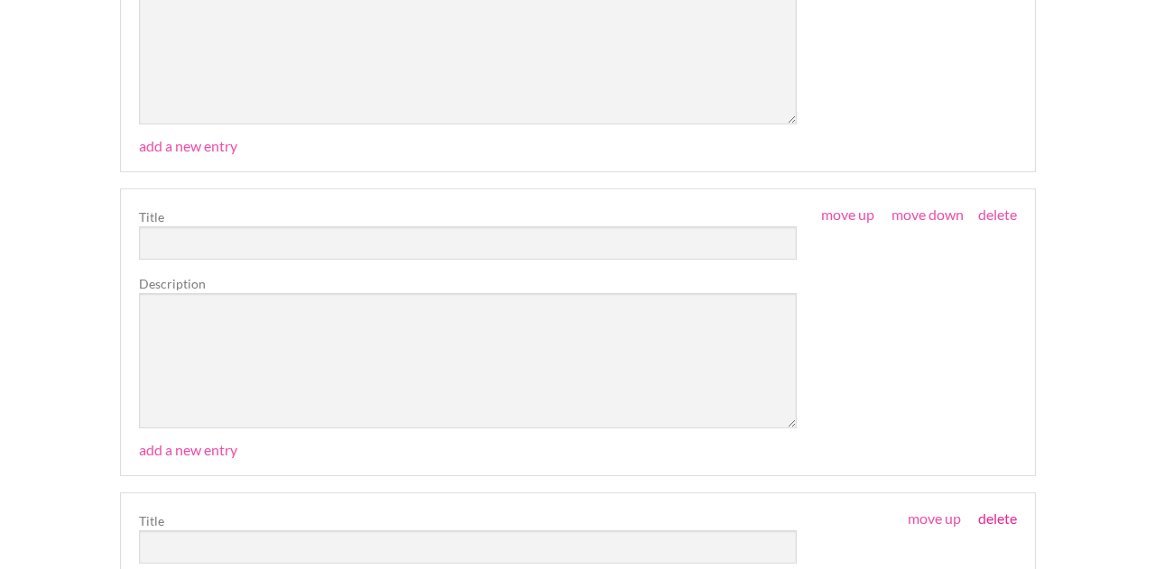
type textarea "Represented various cities and states as a public figure and ambassador, engagi…"
click at [993, 522] on link "delete" at bounding box center [997, 518] width 39 height 17
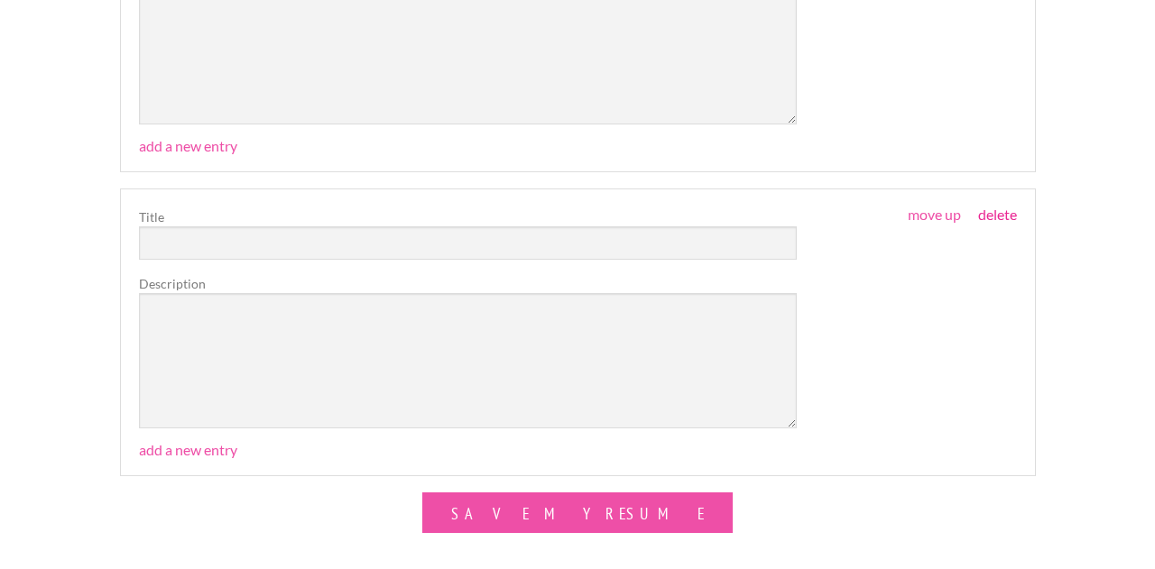
click at [1003, 215] on link "delete" at bounding box center [997, 214] width 39 height 17
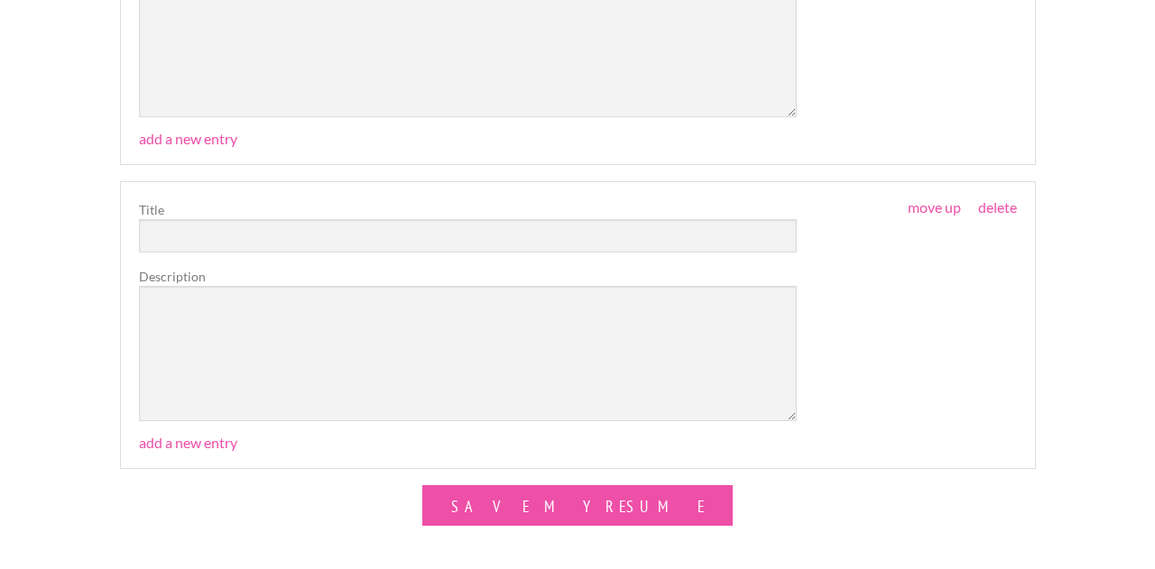
click at [1003, 217] on div "move up move down delete Title Description" at bounding box center [578, 310] width 878 height 221
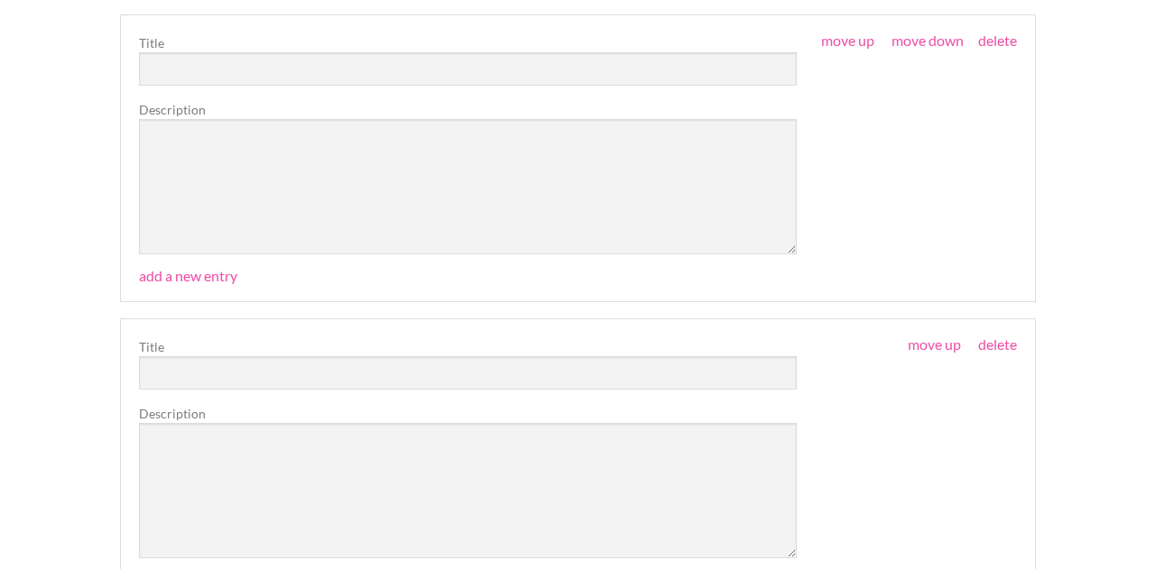
scroll to position [3429, 0]
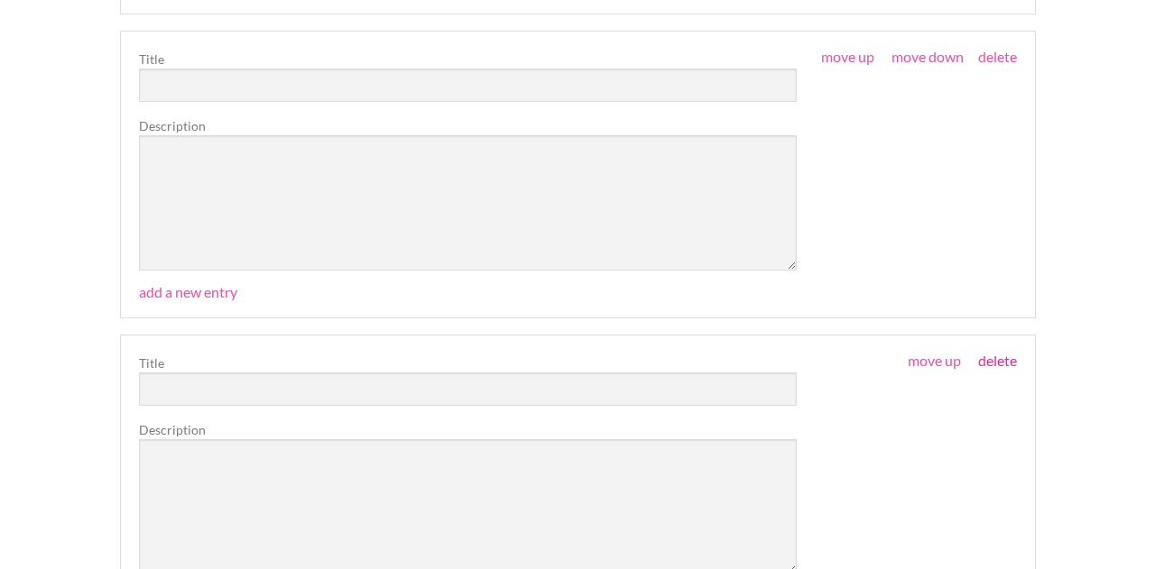
click at [1003, 366] on link "delete" at bounding box center [997, 360] width 39 height 17
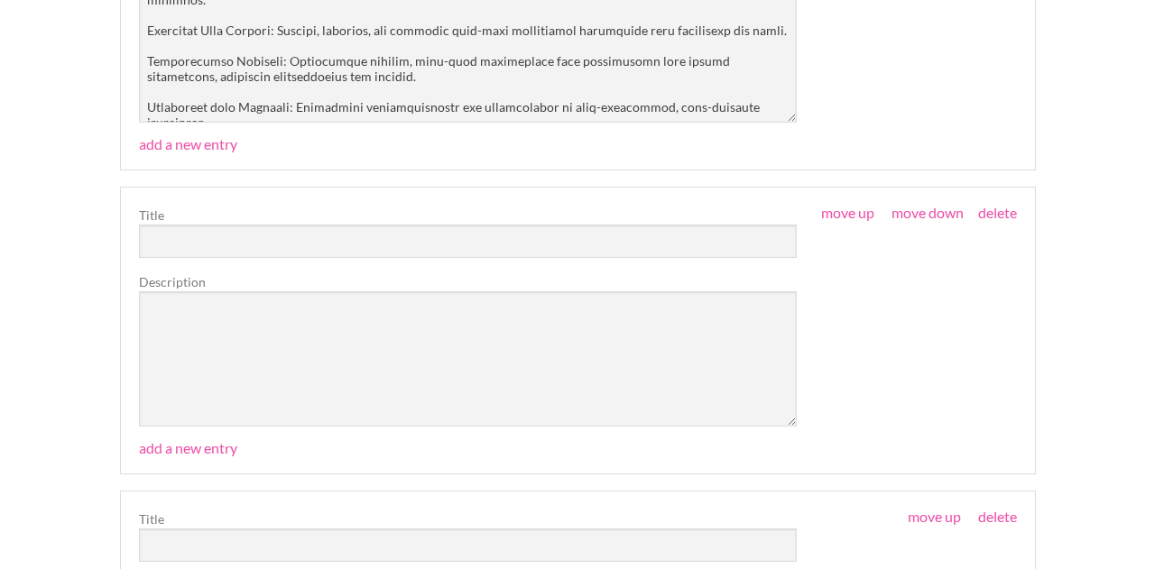
scroll to position [2940, 0]
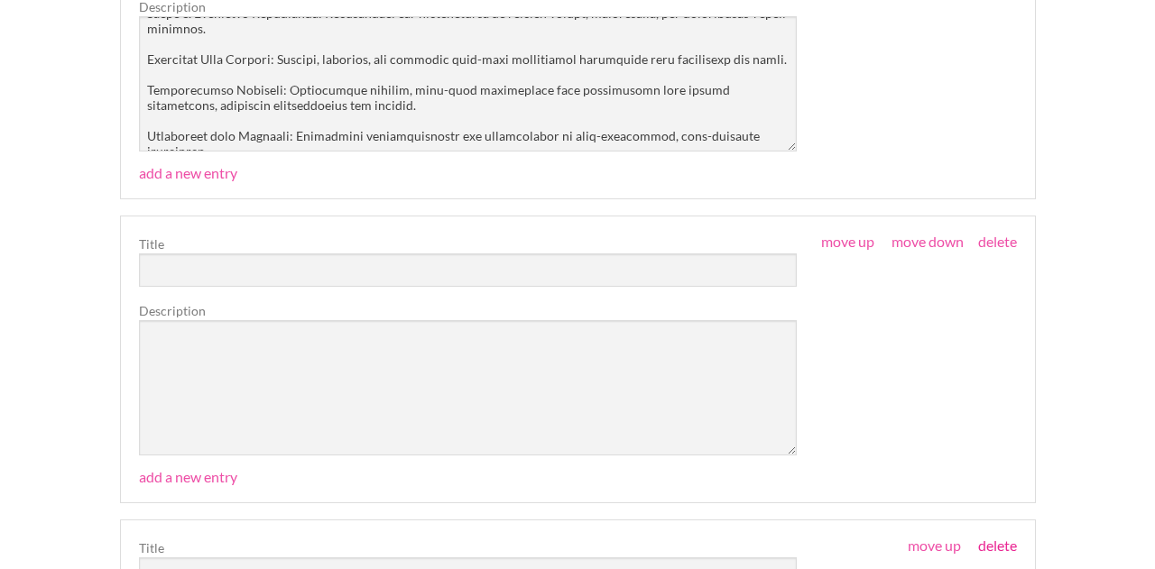
click at [998, 548] on link "delete" at bounding box center [997, 545] width 39 height 17
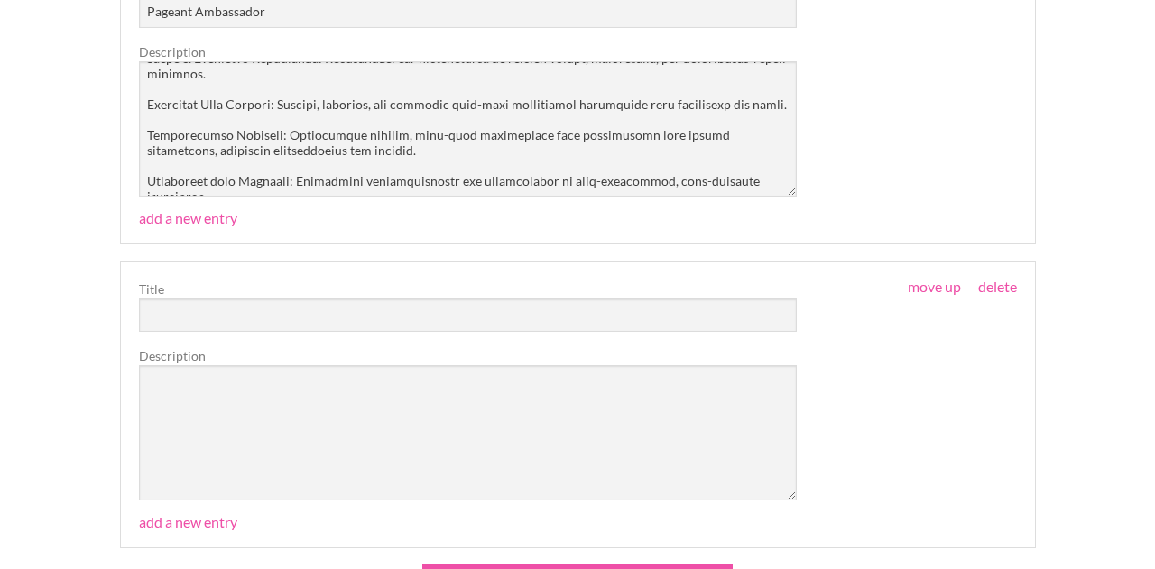
scroll to position [2904, 0]
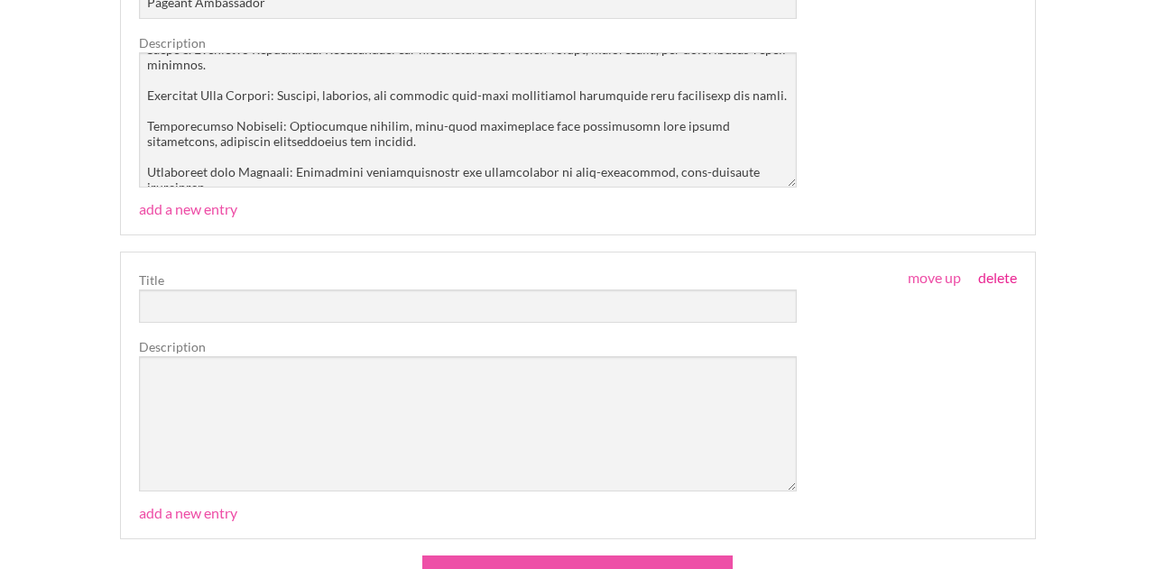
click at [1002, 274] on link "delete" at bounding box center [997, 277] width 39 height 17
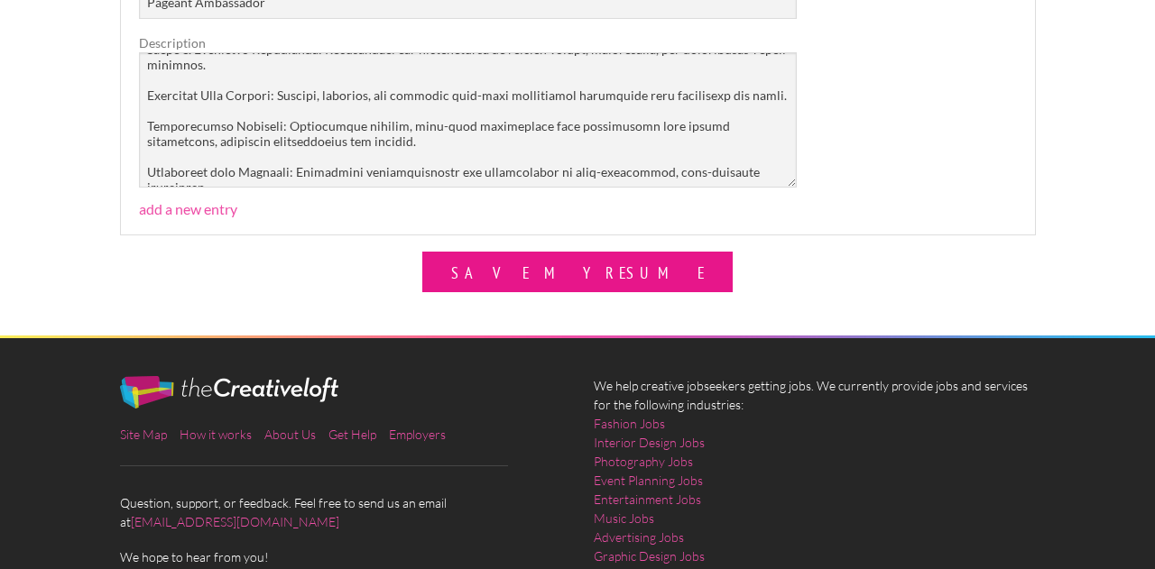
click at [605, 282] on button "Save My Resume" at bounding box center [577, 272] width 310 height 41
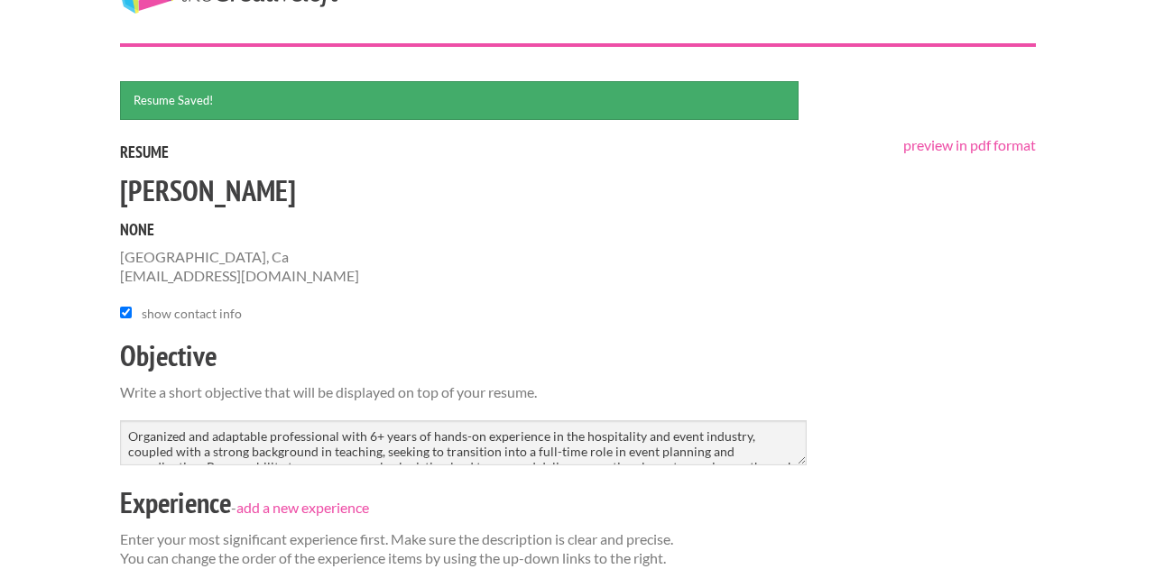
scroll to position [80, 0]
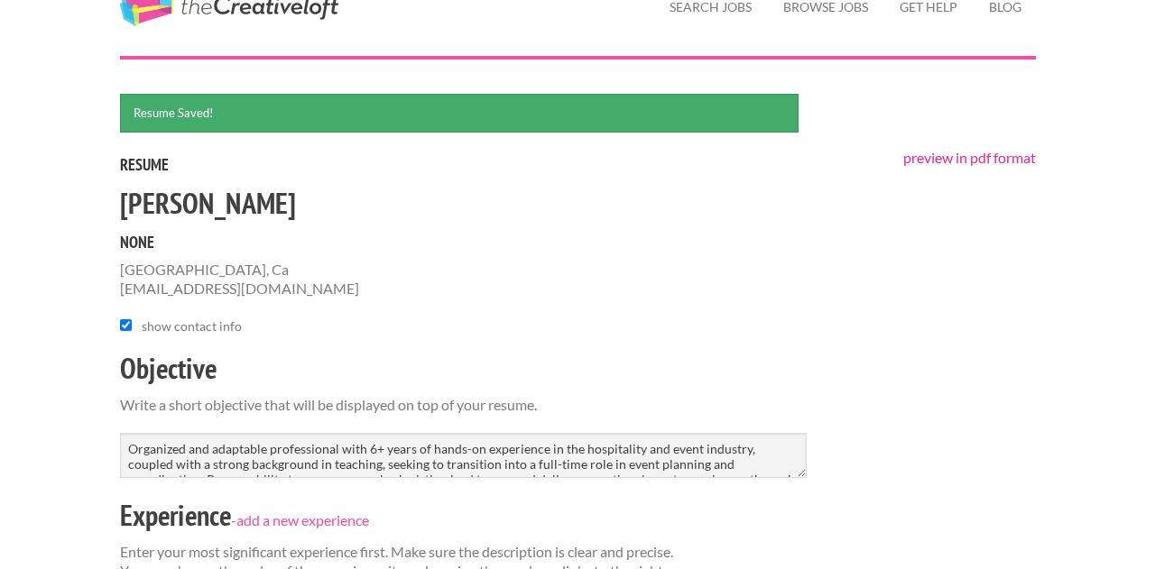
click at [929, 158] on link "preview in pdf format" at bounding box center [969, 157] width 133 height 17
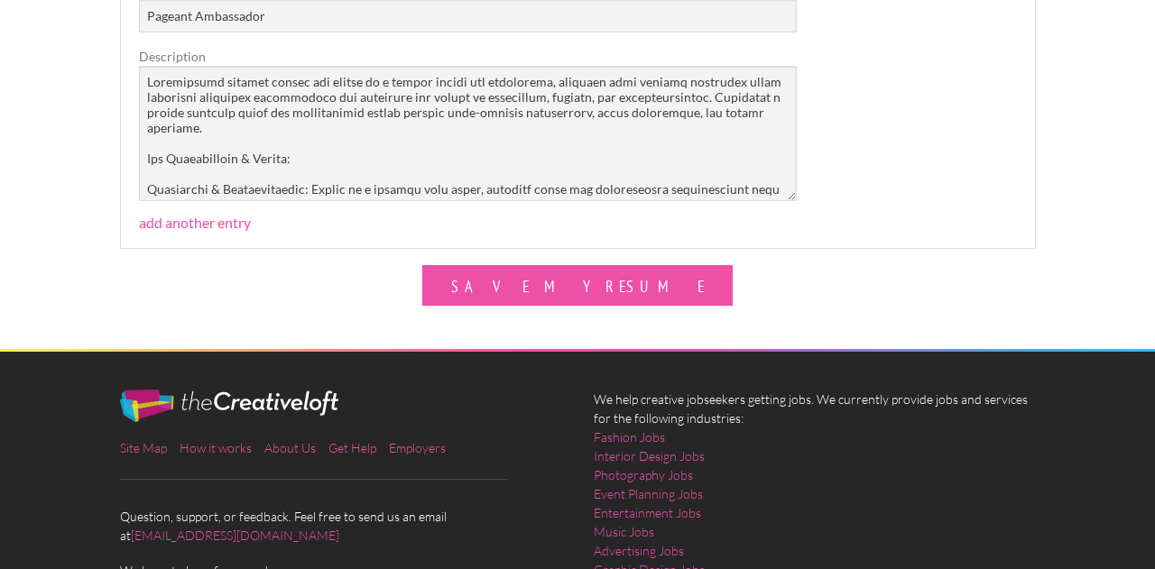
scroll to position [3058, 0]
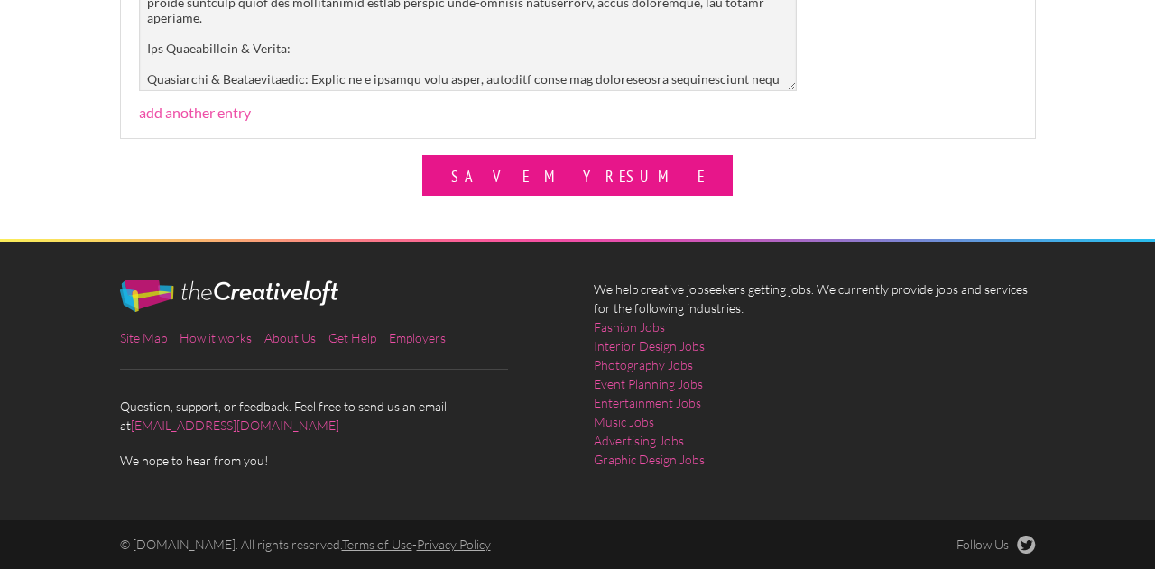
click at [557, 167] on button "Save My Resume" at bounding box center [577, 175] width 310 height 41
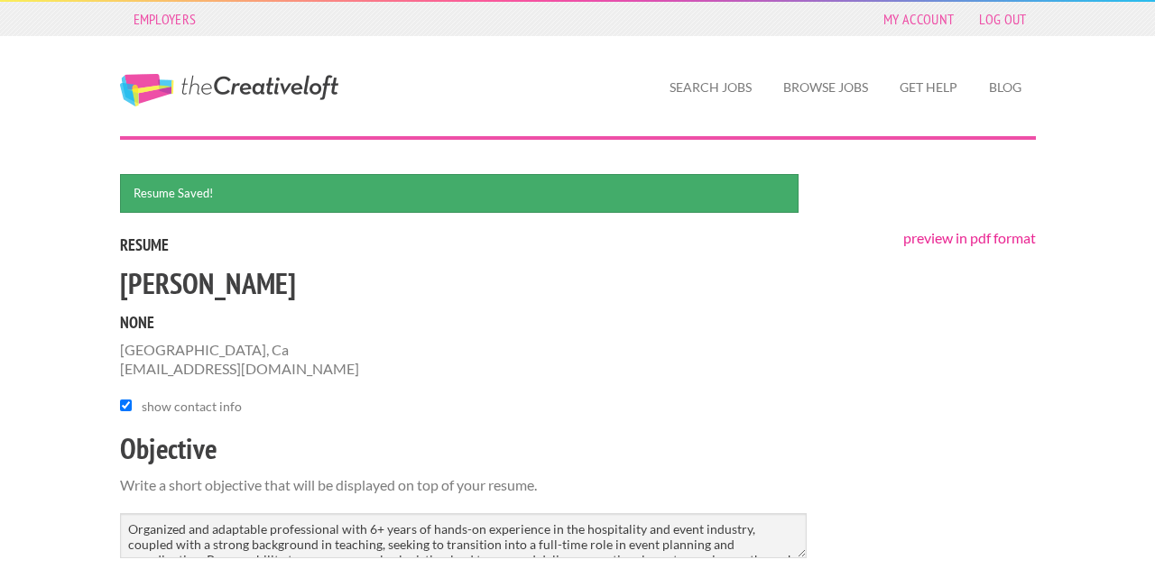
click at [993, 234] on link "preview in pdf format" at bounding box center [969, 237] width 133 height 17
